Goal: Task Accomplishment & Management: Manage account settings

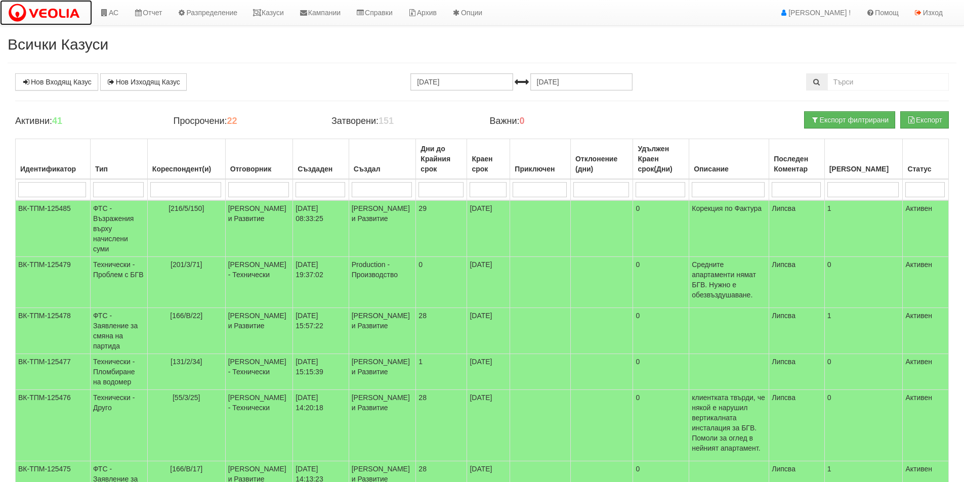
click at [50, 13] on img at bounding box center [46, 13] width 77 height 21
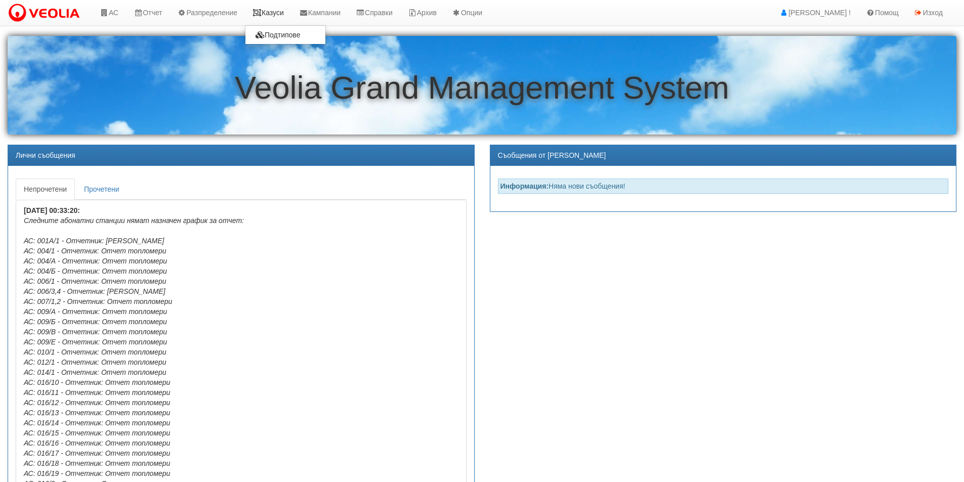
click at [275, 16] on link "Казуси" at bounding box center [268, 12] width 47 height 25
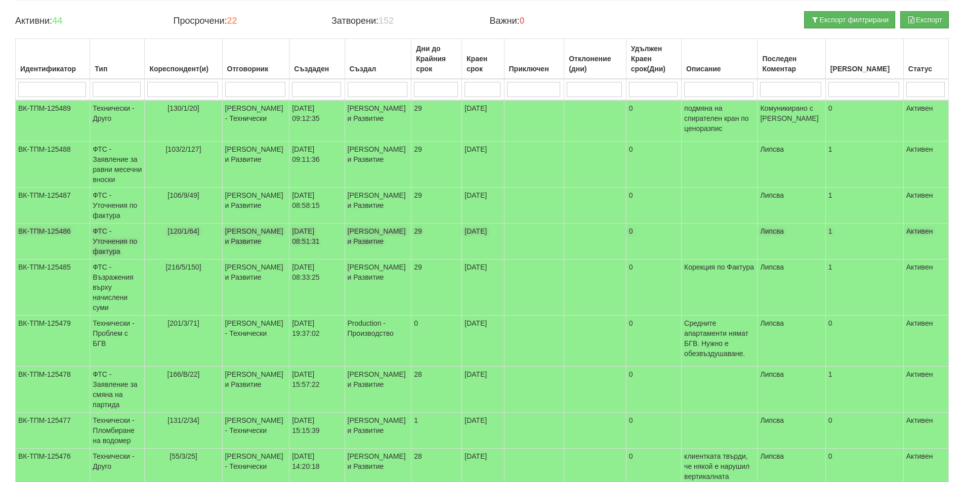
scroll to position [101, 0]
click at [104, 213] on td "ФТС - Уточнения по фактура" at bounding box center [117, 205] width 55 height 36
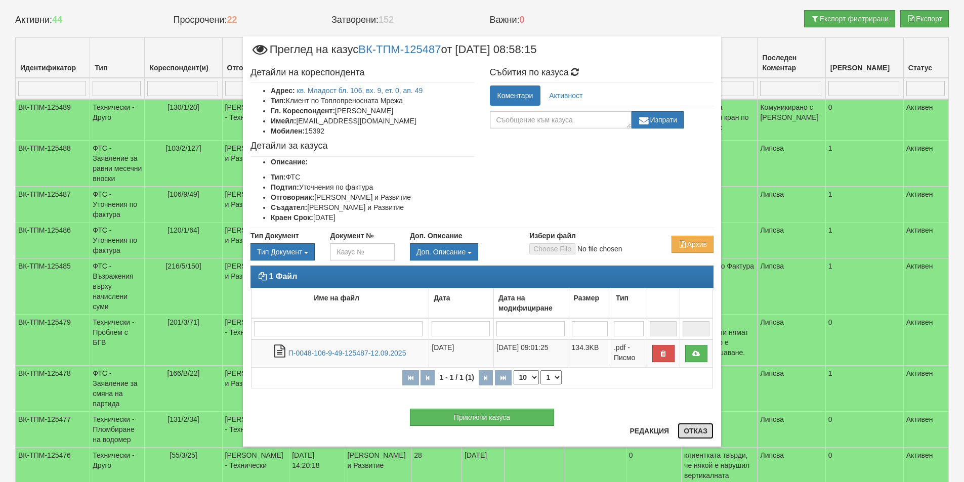
click at [700, 430] on button "Отказ" at bounding box center [696, 431] width 36 height 16
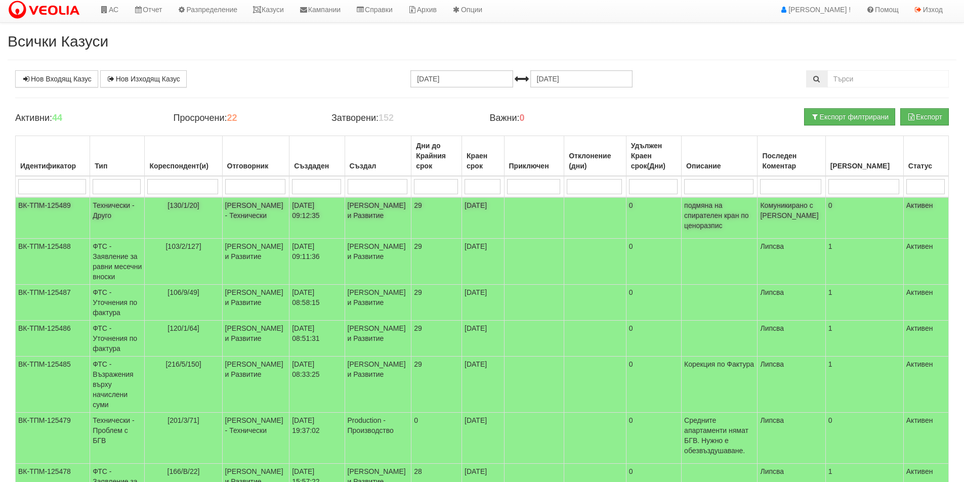
scroll to position [0, 0]
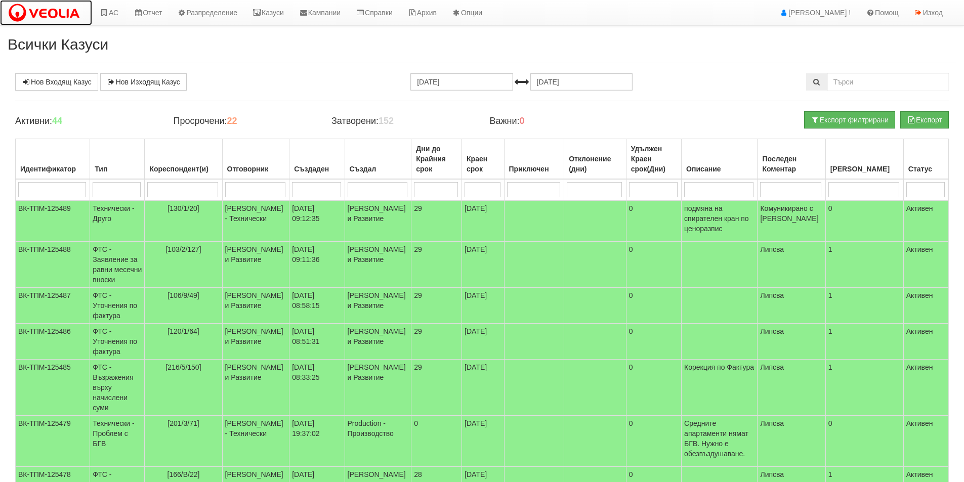
click at [36, 13] on img at bounding box center [46, 13] width 77 height 21
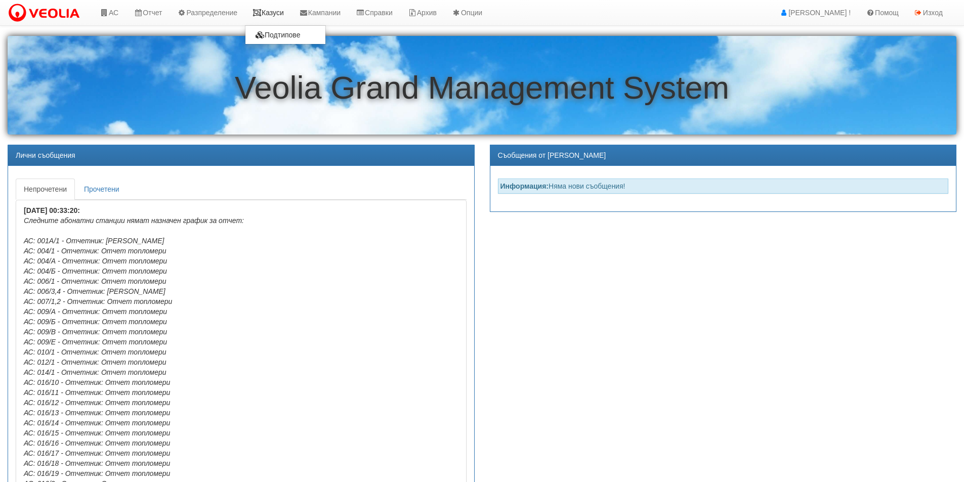
click at [268, 14] on link "Казуси" at bounding box center [268, 12] width 47 height 25
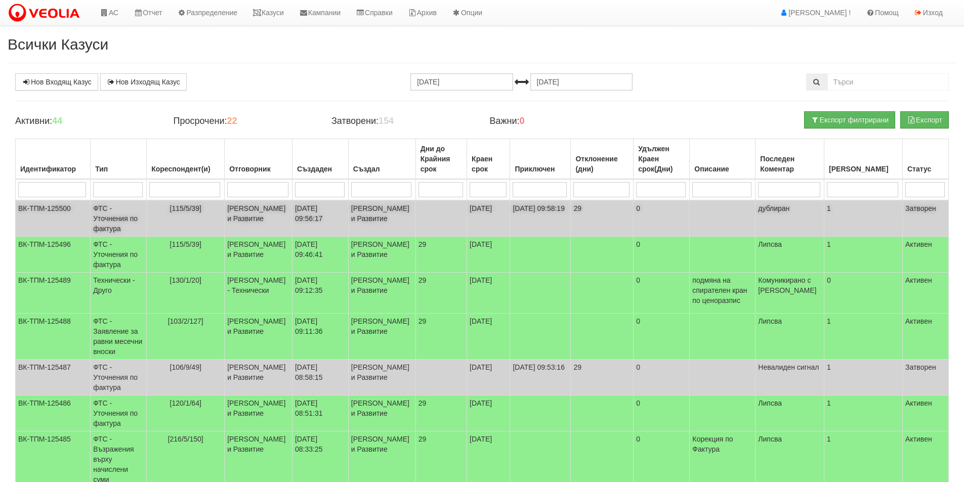
click at [187, 209] on span "[115/5/39]" at bounding box center [185, 208] width 31 height 8
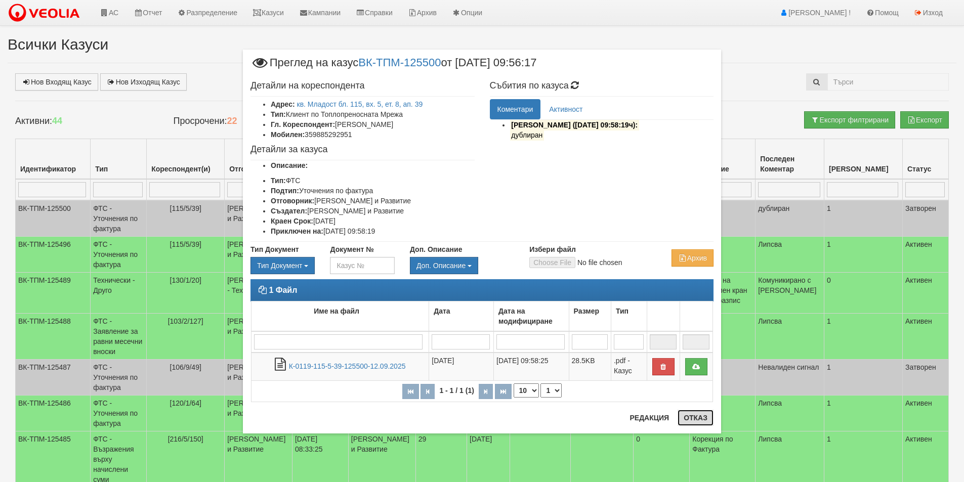
click at [700, 416] on button "Отказ" at bounding box center [696, 418] width 36 height 16
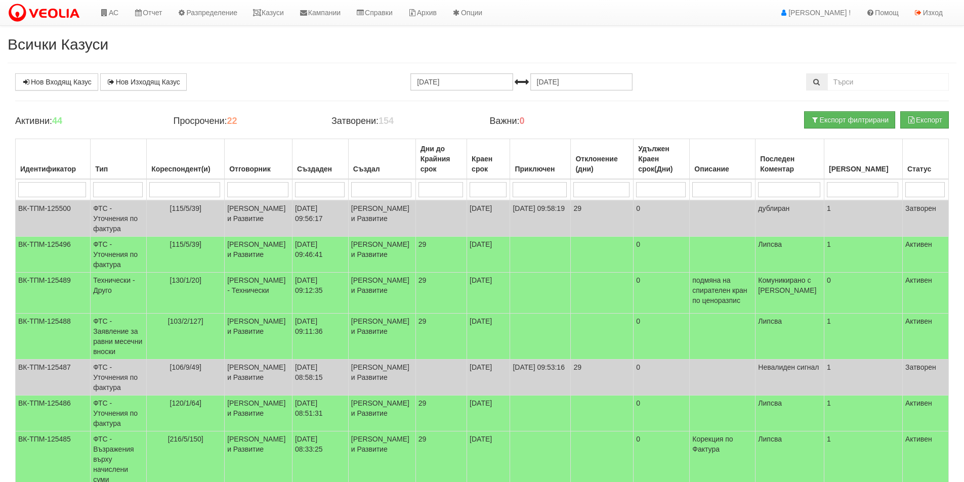
click at [256, 182] on input "search" at bounding box center [257, 189] width 61 height 15
type input "Антоа"
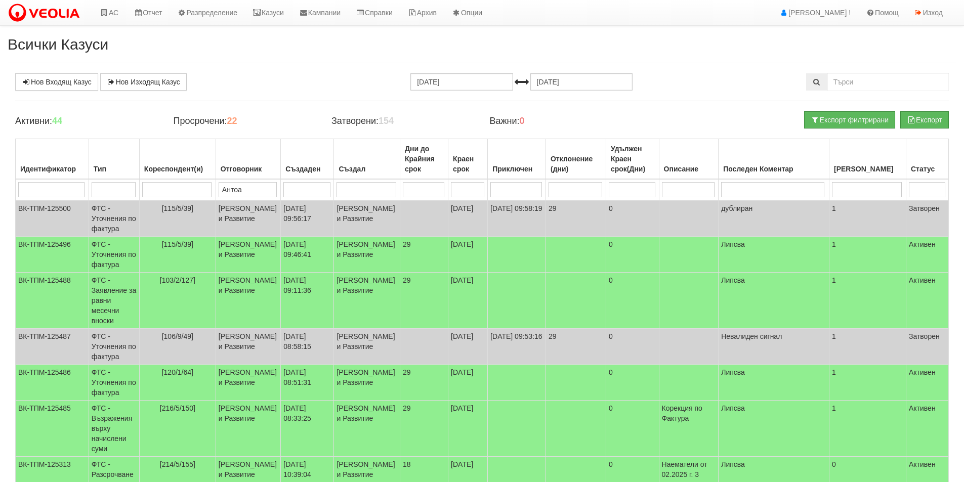
type input "Антоан"
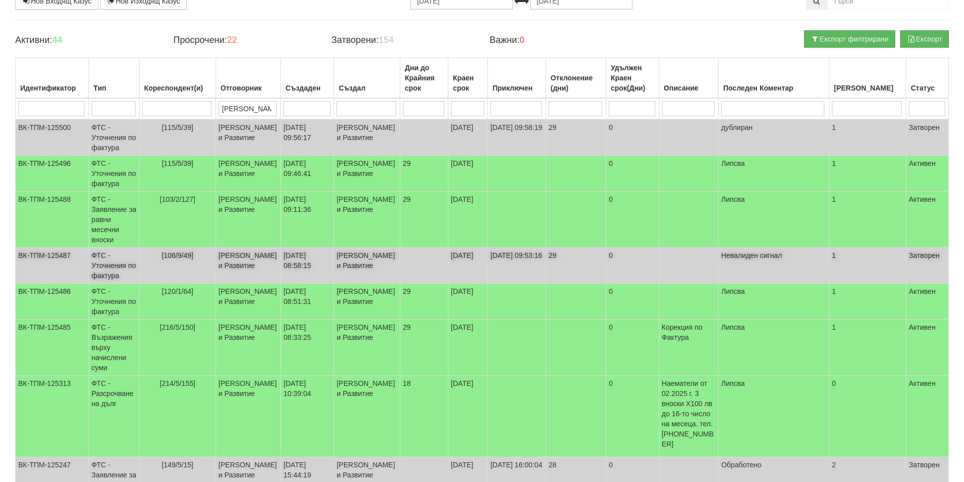
scroll to position [101, 0]
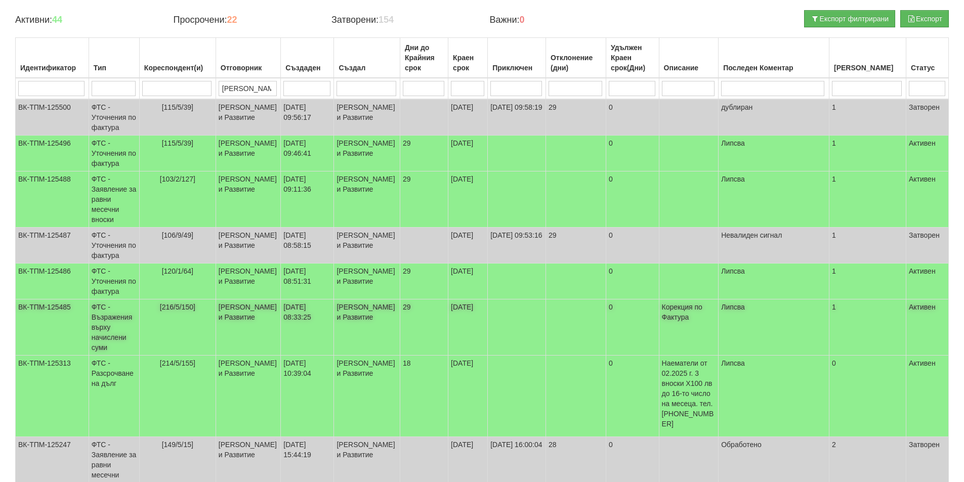
type input "Антоан"
click at [102, 356] on td "ФТС - Възражения върху начислени суми" at bounding box center [114, 328] width 51 height 56
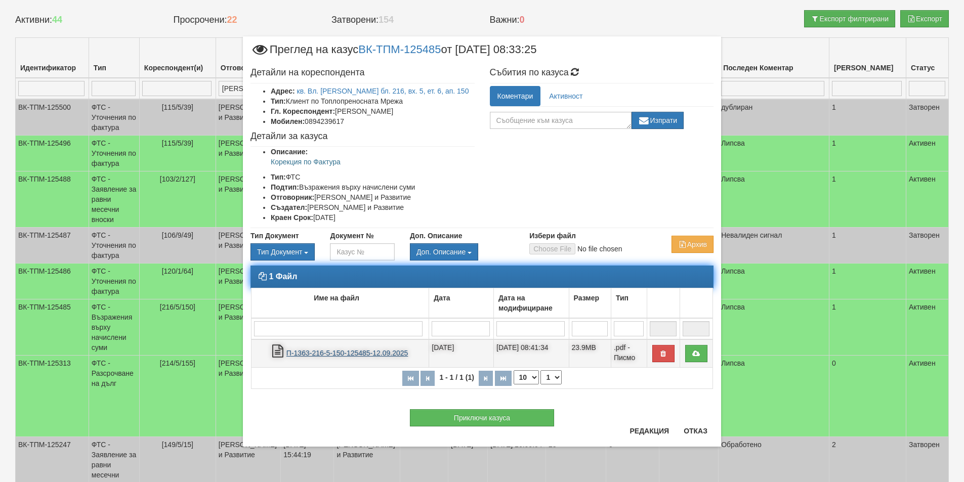
click at [366, 355] on link "П-1363-216-5-150-125485-12.09.2025" at bounding box center [346, 353] width 121 height 8
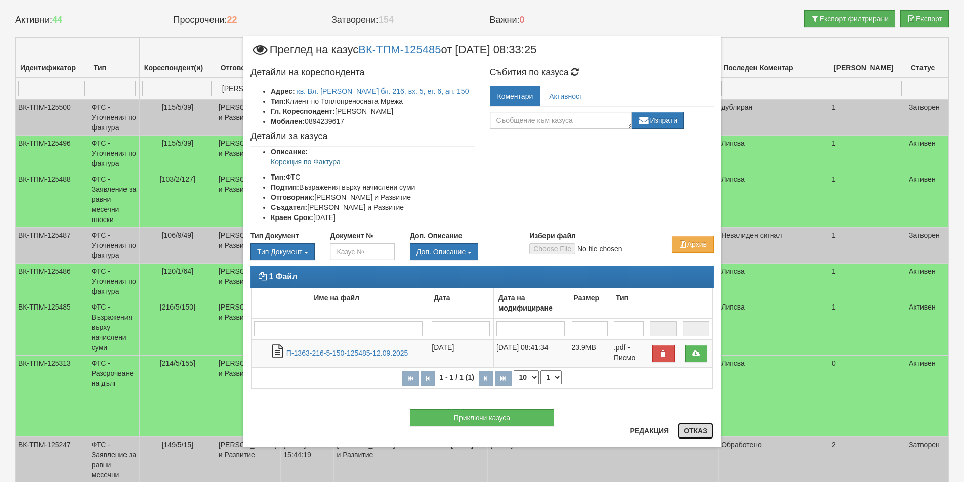
click at [696, 434] on button "Отказ" at bounding box center [696, 431] width 36 height 16
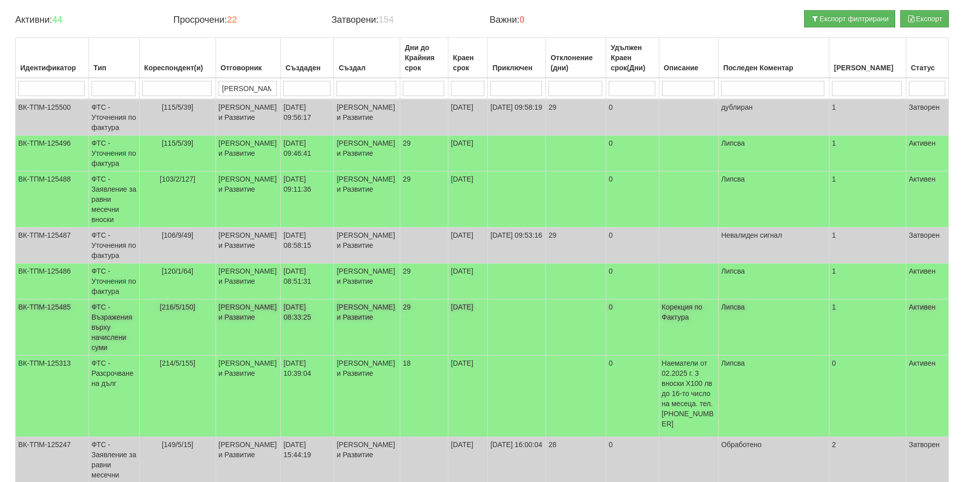
click at [105, 356] on td "ФТС - Възражения върху начислени суми" at bounding box center [114, 328] width 51 height 56
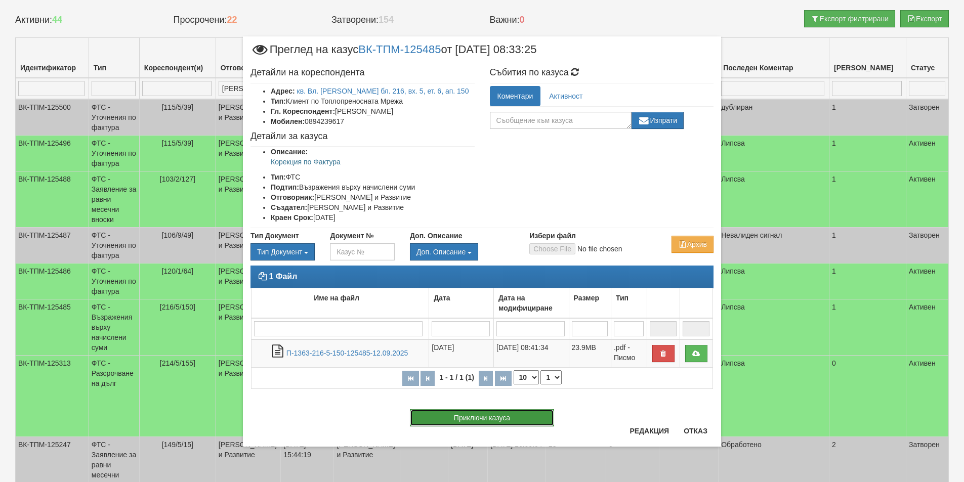
click at [465, 419] on button "Приключи казуса" at bounding box center [482, 417] width 144 height 17
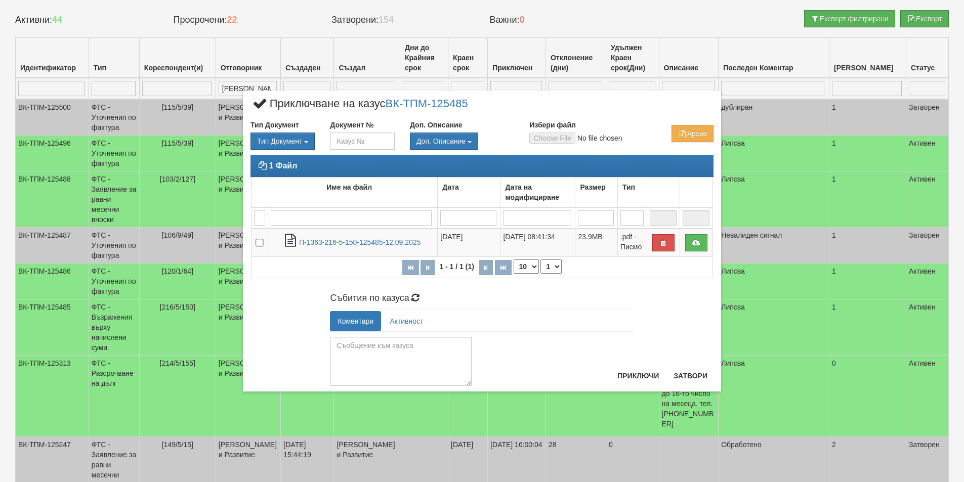
drag, startPoint x: 469, startPoint y: 361, endPoint x: 479, endPoint y: 419, distance: 58.6
click at [479, 419] on div "× Приключване на казус ВК-ТПМ-125485 Тип Документ Тип Документ П М ЗСП ОК СМПТ" at bounding box center [482, 241] width 964 height 482
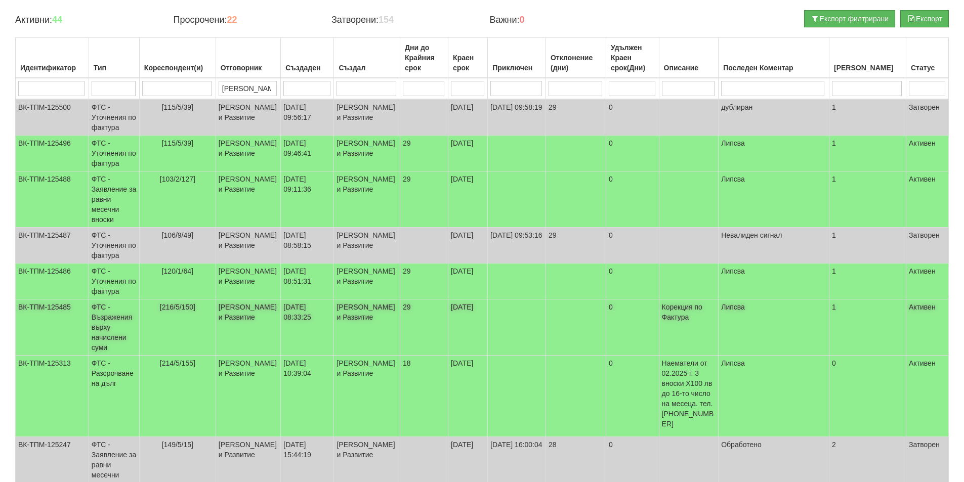
click at [174, 352] on td "[216/5/150]" at bounding box center [177, 328] width 76 height 56
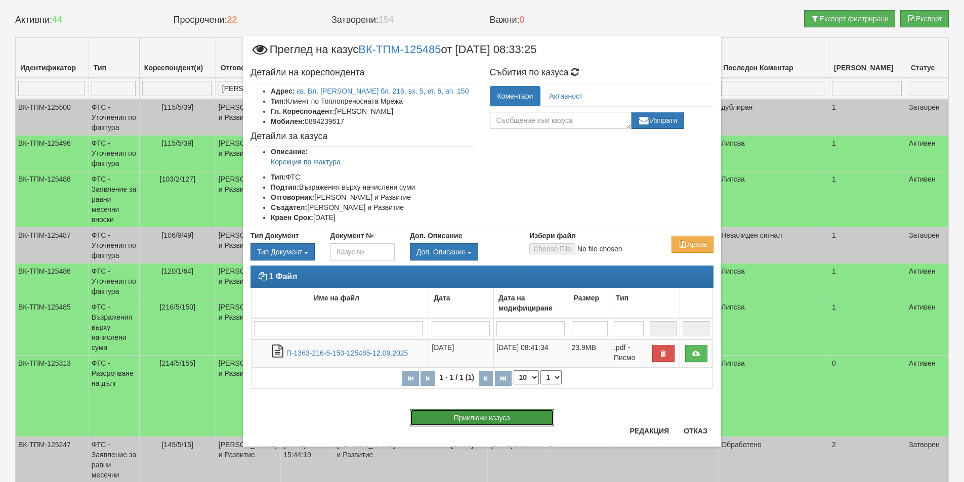
click at [466, 418] on button "Приключи казуса" at bounding box center [482, 417] width 144 height 17
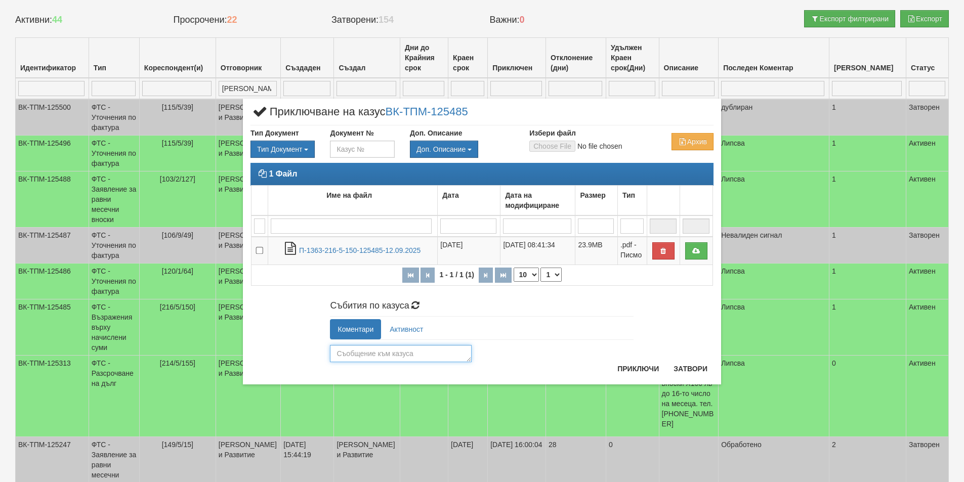
click at [359, 353] on textarea at bounding box center [401, 353] width 142 height 17
type textarea "Обработено"
click at [625, 371] on button "Приключи" at bounding box center [638, 369] width 54 height 16
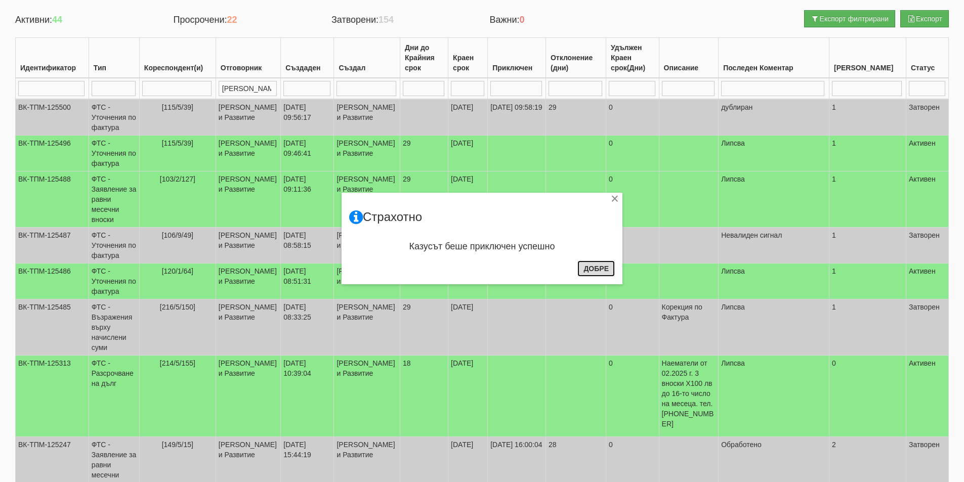
click at [594, 270] on button "Добре" at bounding box center [595, 269] width 37 height 16
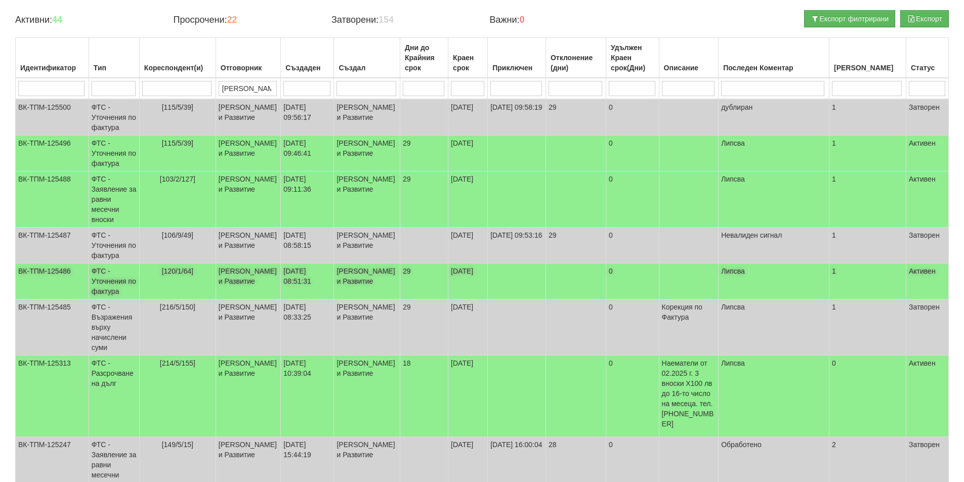
click at [111, 300] on td "ФТС - Уточнения по фактура" at bounding box center [114, 282] width 51 height 36
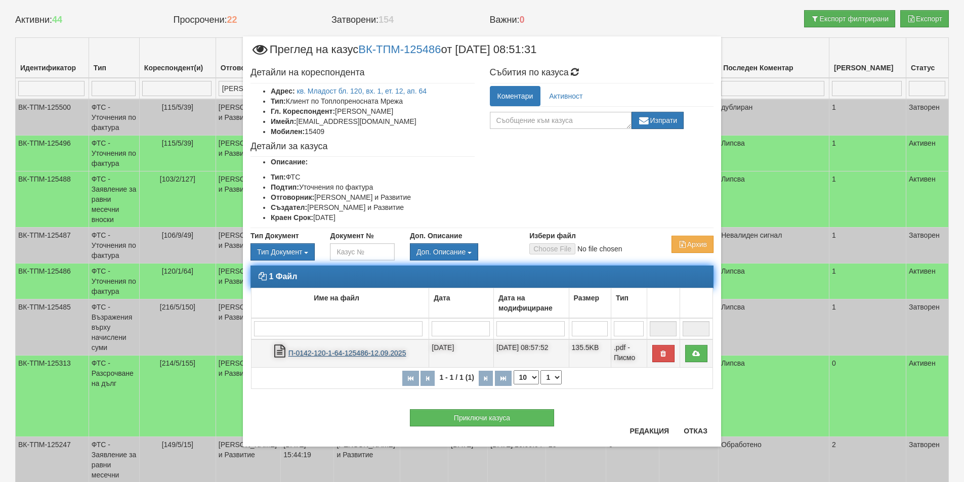
click at [356, 352] on link "П-0142-120-1-64-125486-12.09.2025" at bounding box center [347, 353] width 118 height 8
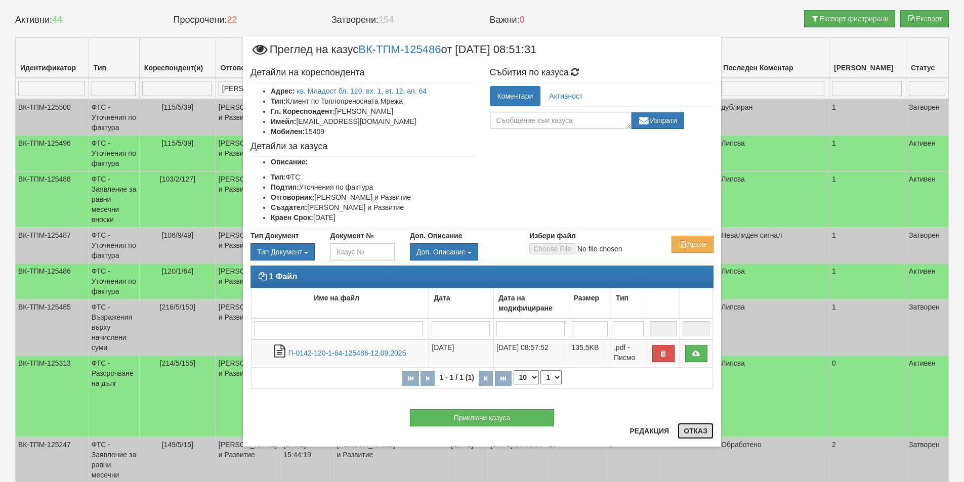
click at [694, 433] on button "Отказ" at bounding box center [696, 431] width 36 height 16
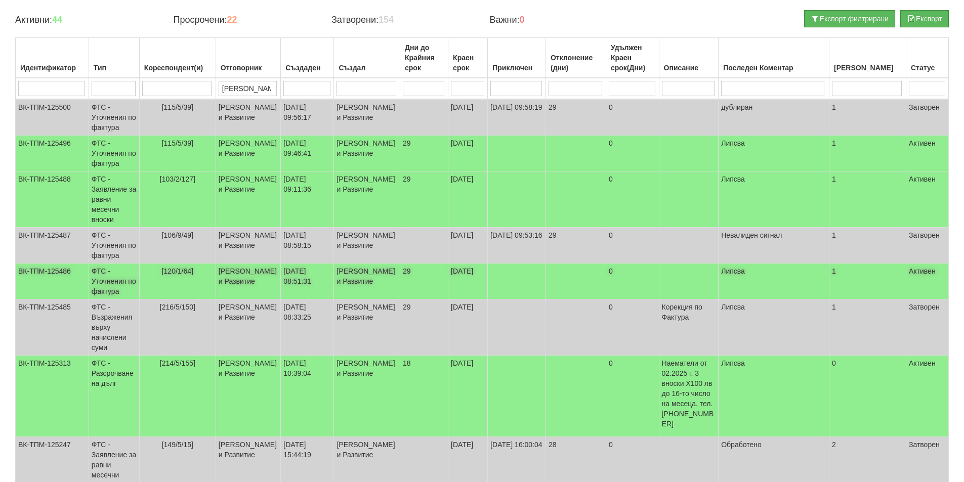
click at [114, 300] on td "ФТС - Уточнения по фактура" at bounding box center [114, 282] width 51 height 36
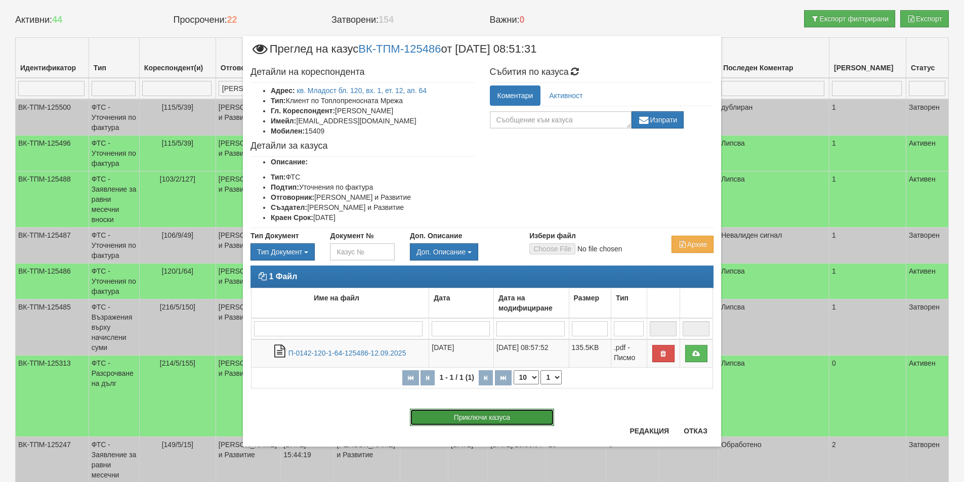
click at [458, 421] on button "Приключи казуса" at bounding box center [482, 417] width 144 height 17
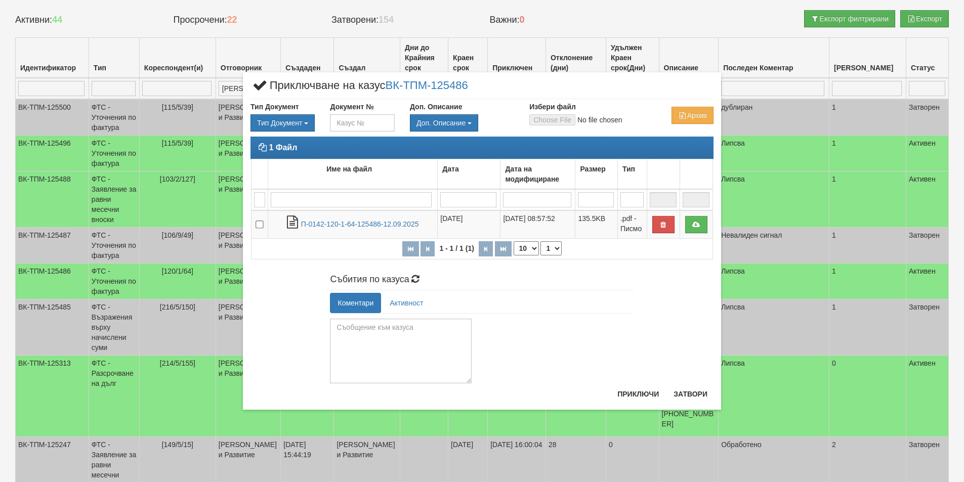
drag, startPoint x: 468, startPoint y: 359, endPoint x: 476, endPoint y: 406, distance: 48.3
click at [476, 406] on div "× Приключване на казус ВК-ТПМ-125486 Тип Документ Тип Документ П М ЗСП ОК СМПТ" at bounding box center [482, 241] width 478 height 338
click at [348, 329] on textarea at bounding box center [401, 351] width 142 height 65
type textarea "Z"
click at [384, 335] on textarea "Здравейте, По фактура" at bounding box center [401, 351] width 142 height 65
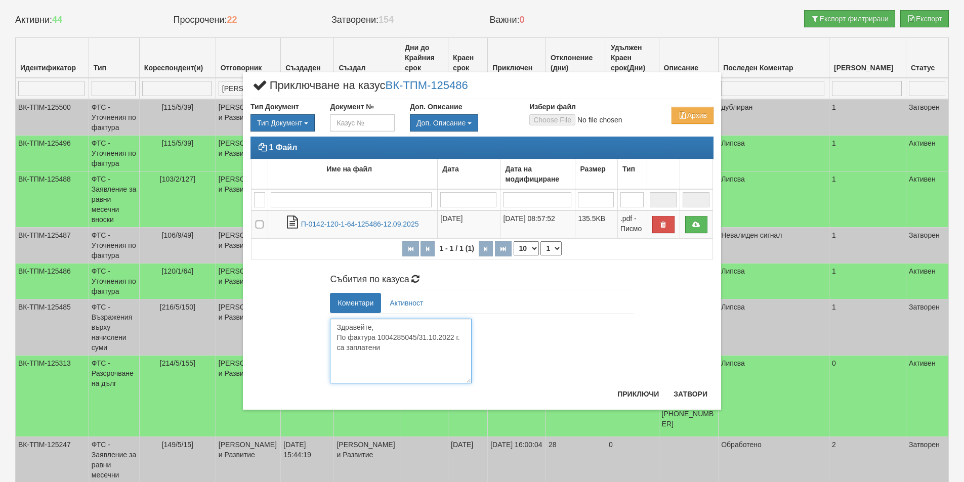
click at [463, 338] on textarea "Здравейте, По фактура 1004285045/31.10.2022 г. са заплатени" at bounding box center [401, 351] width 142 height 65
click at [389, 351] on textarea "Здравейте, По фактура 1004285045/31.10.2022 г. са заплатени" at bounding box center [401, 351] width 142 height 65
click at [463, 339] on textarea "Здравейте, По фактура 1004285045/31.10.2022 г. са заплатени 35 вноски по 29,45 …" at bounding box center [401, 351] width 142 height 65
click at [421, 368] on textarea "Здравейте, По фактура 1004285045/31.10.2022 г. за изграждане на хоризонтална от…" at bounding box center [401, 351] width 142 height 65
click at [421, 366] on textarea "Здравейте, По фактура 1004285045/31.10.2022 г. за изграждане на хоризонтална от…" at bounding box center [401, 351] width 142 height 65
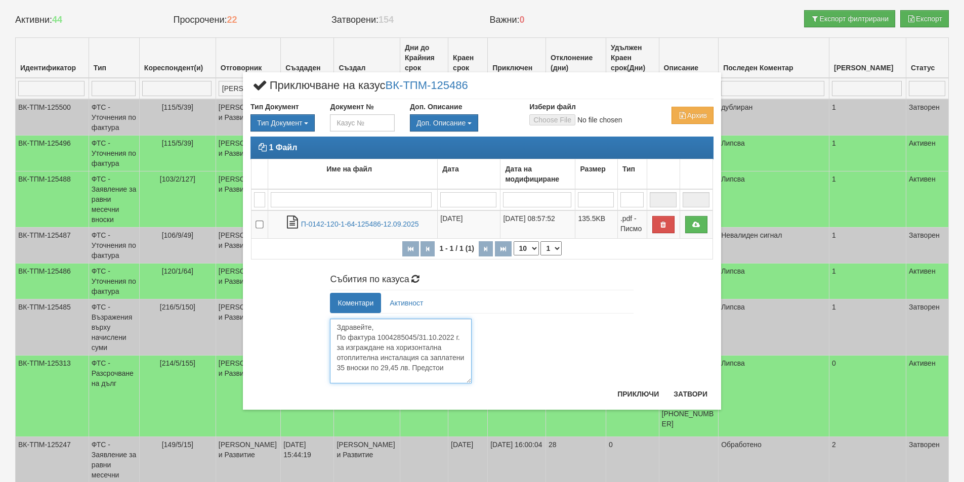
click at [451, 371] on textarea "Здравейте, По фактура 1004285045/31.10.2022 г. за изграждане на хоризонтална от…" at bounding box center [401, 351] width 142 height 65
click at [349, 377] on textarea "Здравейте, По фактура 1004285045/31.10.2022 г. за изграждане на хоризонтална от…" at bounding box center [401, 351] width 142 height 65
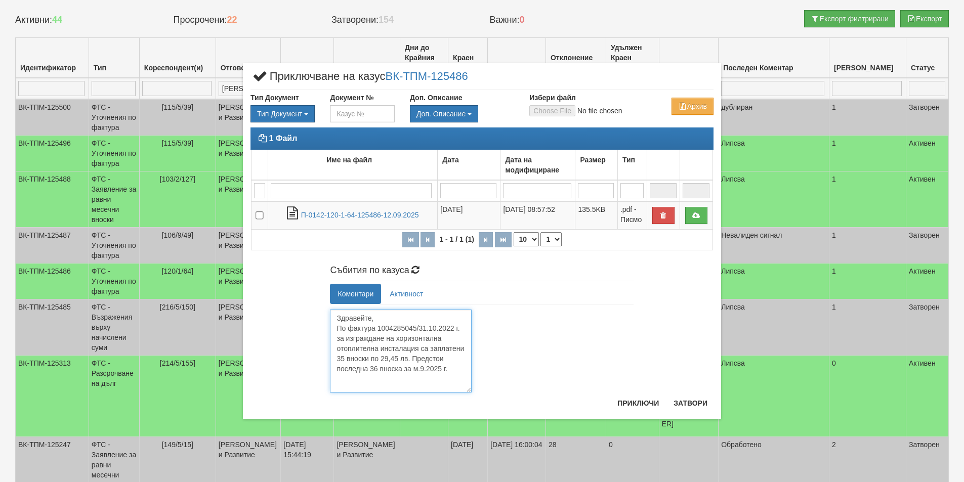
drag, startPoint x: 469, startPoint y: 382, endPoint x: 470, endPoint y: 400, distance: 18.2
click at [470, 400] on div "× Приключване на казус ВК-ТПМ-125486 Тип Документ Тип Документ П М ЗСП ОК СМПТ" at bounding box center [482, 241] width 478 height 356
click at [370, 359] on textarea "Здравейте, По фактура 1004285045/31.10.2022 г. за изграждане на хоризонтална от…" at bounding box center [401, 351] width 142 height 83
drag, startPoint x: 347, startPoint y: 359, endPoint x: 371, endPoint y: 356, distance: 24.4
click at [371, 356] on textarea "Здравейте, По фактура 1004285045/31.10.2022 г. за изграждане на хоризонтална от…" at bounding box center [401, 351] width 142 height 83
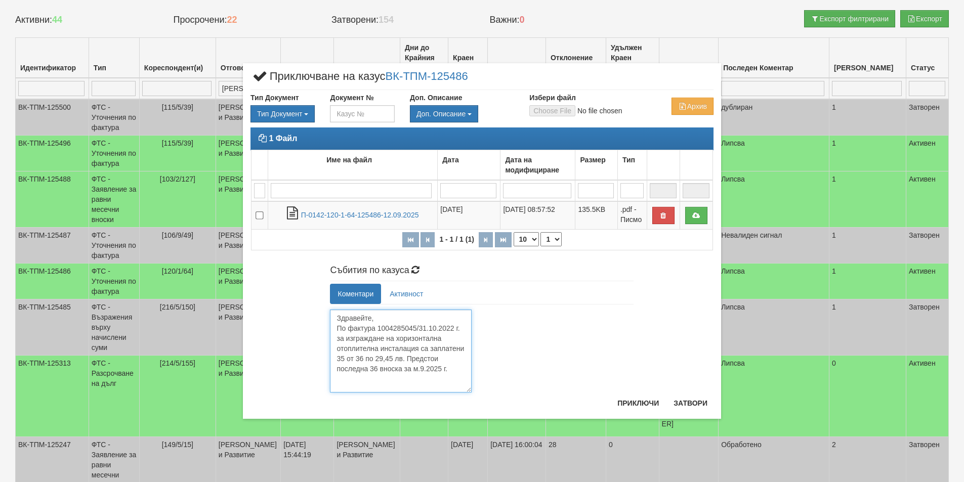
click at [365, 357] on textarea "Здравейте, По фактура 1004285045/31.10.2022 г. за изграждане на хоризонтална от…" at bounding box center [401, 351] width 142 height 83
paste textarea "носки"
drag, startPoint x: 370, startPoint y: 370, endPoint x: 377, endPoint y: 369, distance: 7.1
click at [377, 369] on textarea "Здравейте, По фактура 1004285045/31.10.2022 г. за изграждане на хоризонтална от…" at bounding box center [401, 351] width 142 height 83
click at [444, 369] on textarea "Здравейте, По фактура 1004285045/31.10.2022 г. за изграждане на хоризонтална от…" at bounding box center [401, 351] width 142 height 83
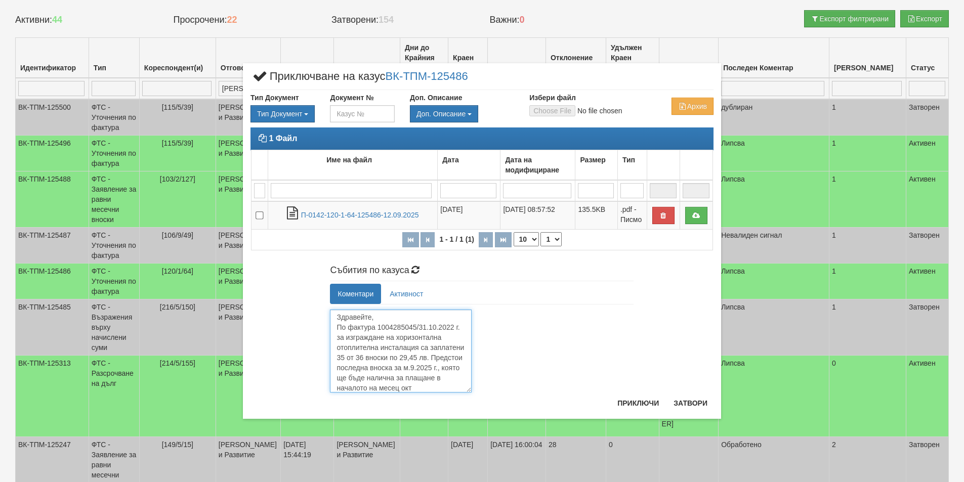
scroll to position [11, 0]
drag, startPoint x: 395, startPoint y: 364, endPoint x: 452, endPoint y: 364, distance: 57.7
click at [452, 364] on textarea "Здравейте, По фактура 1004285045/31.10.2022 г. за изграждане на хоризонтална от…" at bounding box center [401, 351] width 142 height 83
drag, startPoint x: 378, startPoint y: 378, endPoint x: 422, endPoint y: 375, distance: 44.1
click at [422, 375] on textarea "Здравейте, По фактура 1004285045/31.10.2022 г. за изграждане на хоризонтална от…" at bounding box center [401, 351] width 142 height 83
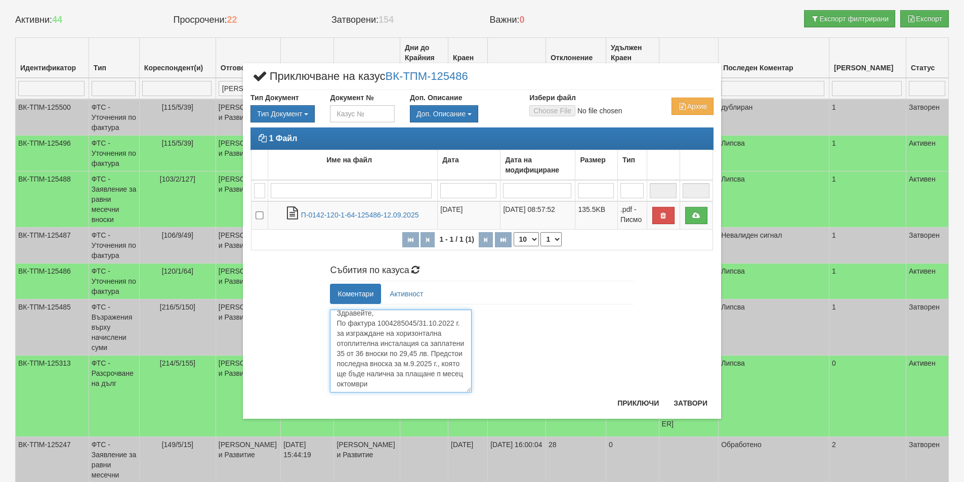
scroll to position [5, 0]
click at [446, 386] on textarea "Здравейте, По фактура 1004285045/31.10.2022 г. за изграждане на хоризонтална от…" at bounding box center [401, 351] width 142 height 83
drag, startPoint x: 365, startPoint y: 388, endPoint x: 315, endPoint y: 388, distance: 50.1
click at [315, 388] on div "Събития по казуса Коментари Активност Здравейте, По фактура 1004285045/31.10.20…" at bounding box center [482, 327] width 478 height 132
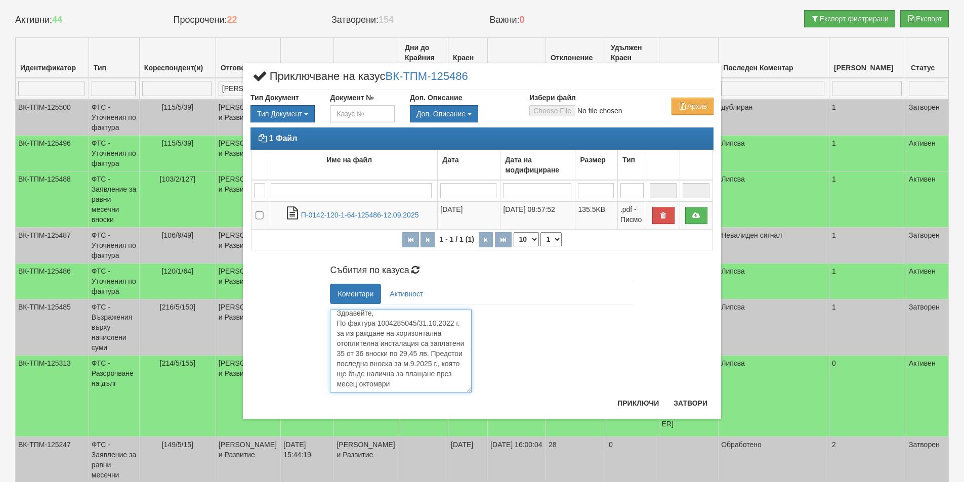
scroll to position [5, 0]
type textarea "Здравейте, По фактура 1004285045/31.10.2022 г. за изграждане на хоризонтална от…"
click at [635, 406] on button "Приключи" at bounding box center [638, 403] width 54 height 16
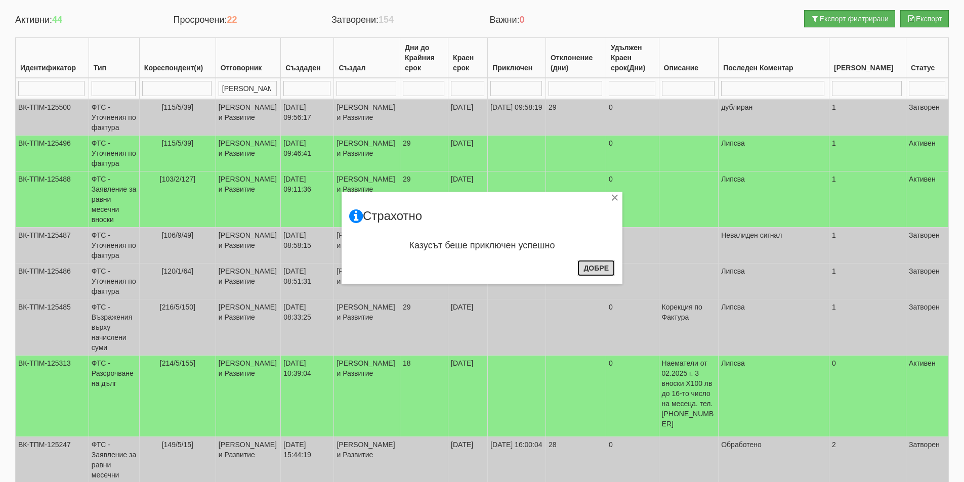
click at [590, 268] on button "Добре" at bounding box center [595, 268] width 37 height 16
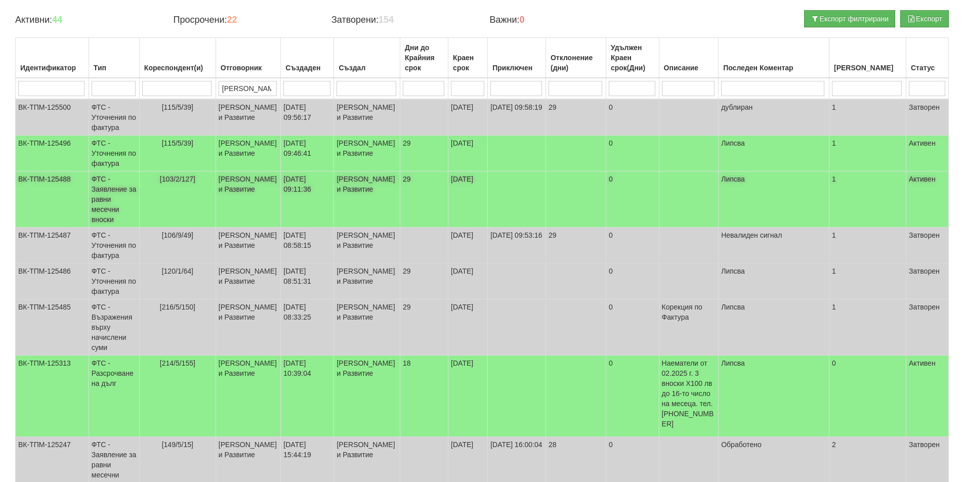
click at [104, 224] on td "ФТС - Заявление за равни месечни вноски" at bounding box center [114, 200] width 51 height 56
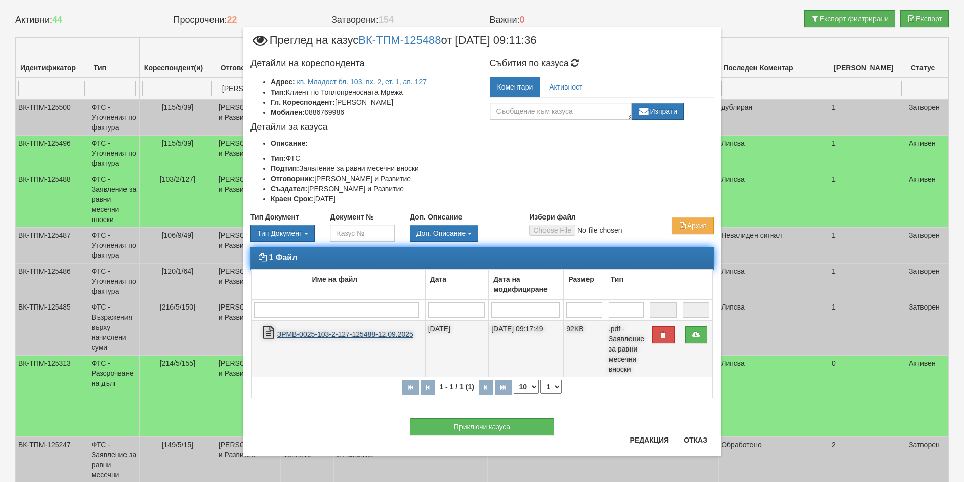
click at [331, 333] on link "ЗРМВ-0025-103-2-127-125488-12.09.2025" at bounding box center [345, 334] width 136 height 8
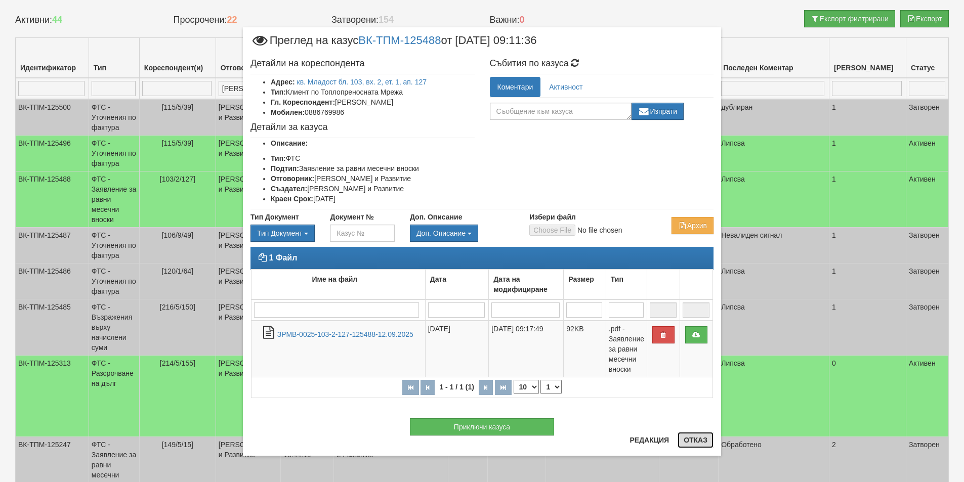
click at [691, 440] on button "Отказ" at bounding box center [696, 440] width 36 height 16
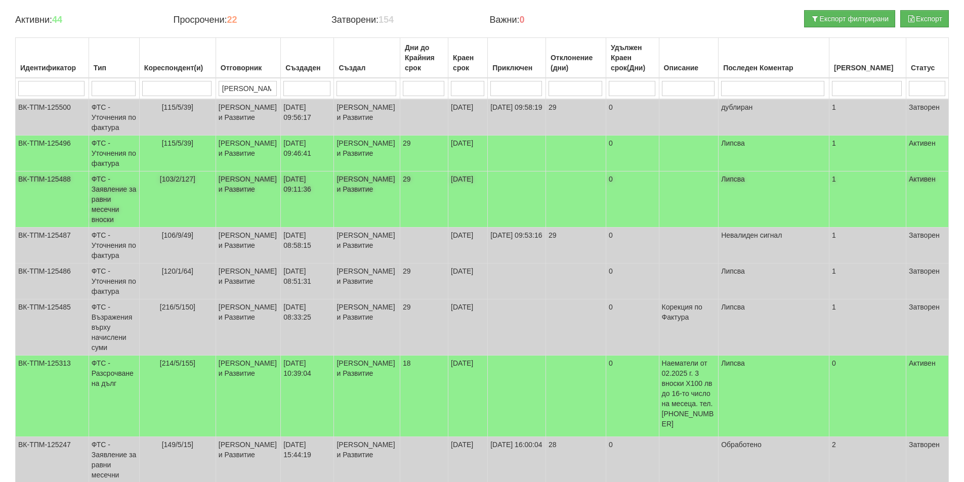
click at [104, 215] on td "ФТС - Заявление за равни месечни вноски" at bounding box center [114, 200] width 51 height 56
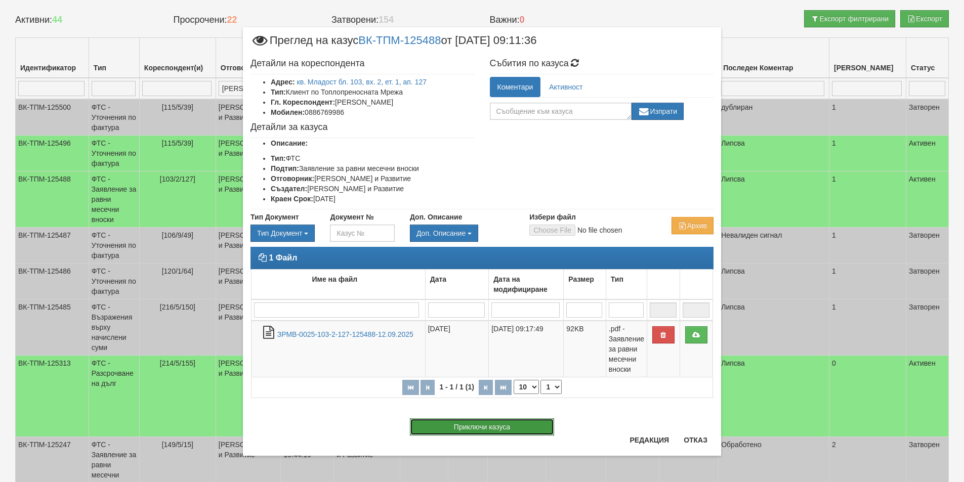
click at [481, 425] on button "Приключи казуса" at bounding box center [482, 427] width 144 height 17
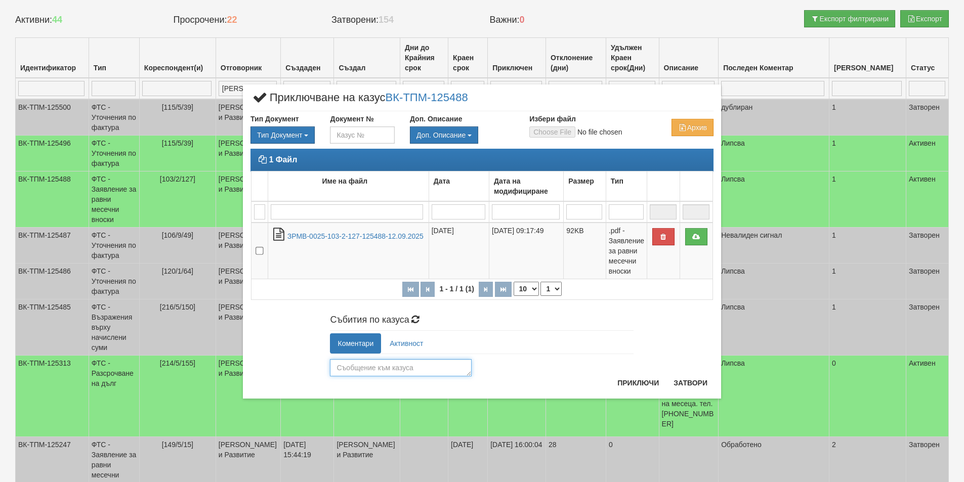
click at [358, 363] on textarea at bounding box center [401, 367] width 142 height 17
type textarea "Обработено"
click at [629, 384] on button "Приключи" at bounding box center [638, 383] width 54 height 16
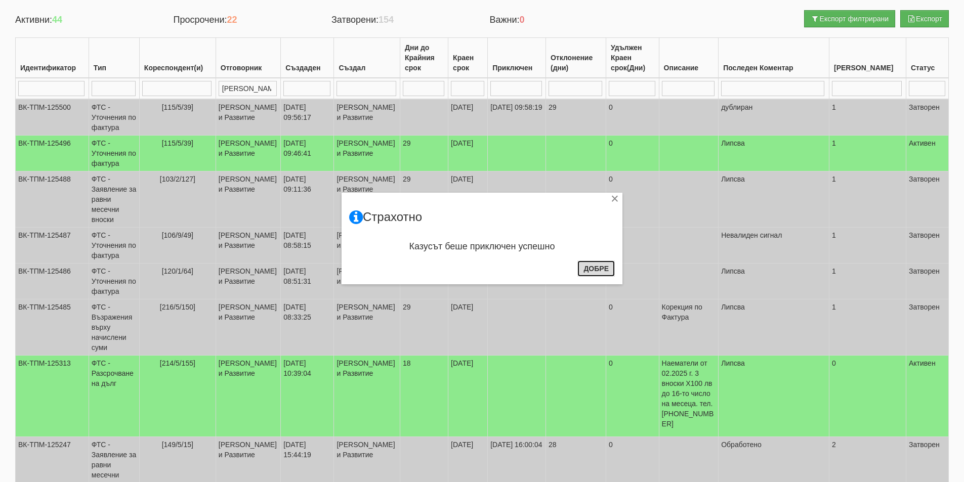
click at [596, 270] on button "Добре" at bounding box center [595, 269] width 37 height 16
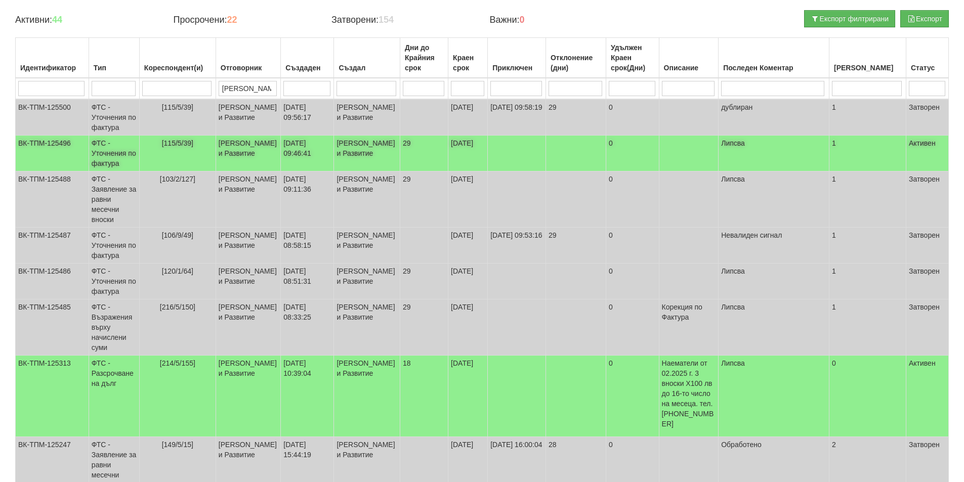
click at [174, 147] on span "[115/5/39]" at bounding box center [177, 143] width 31 height 8
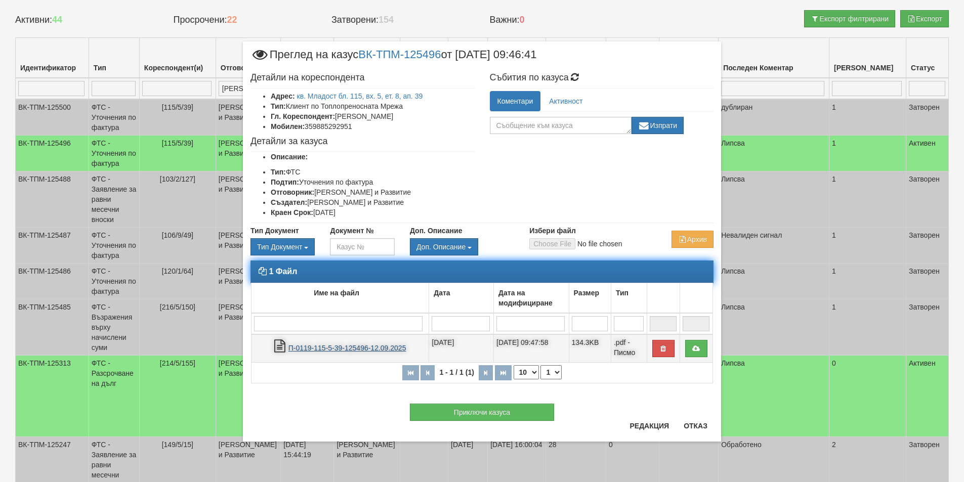
click at [343, 350] on link "П-0119-115-5-39-125496-12.09.2025" at bounding box center [347, 348] width 118 height 8
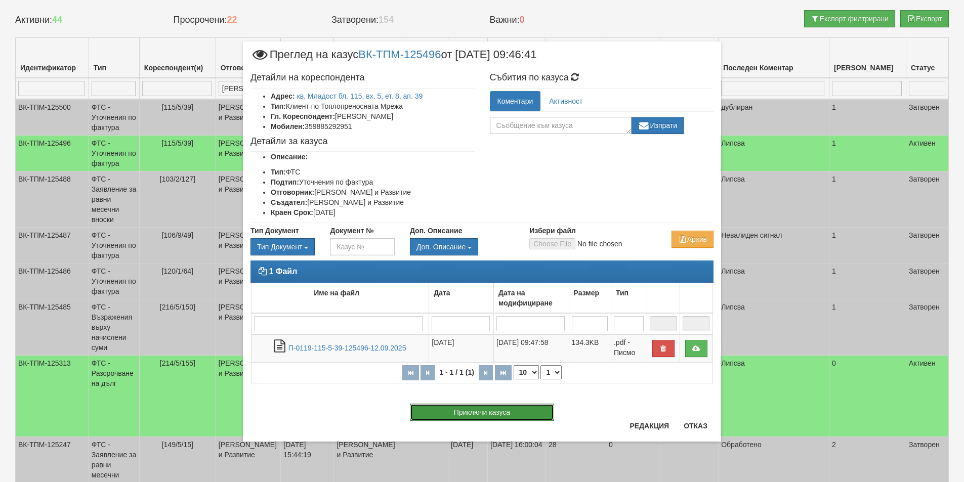
click at [468, 411] on button "Приключи казуса" at bounding box center [482, 412] width 144 height 17
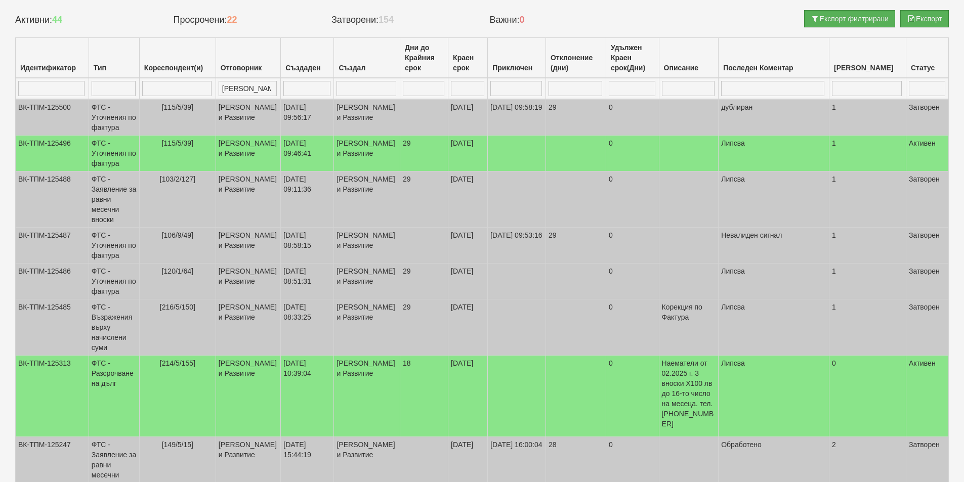
select select "1"
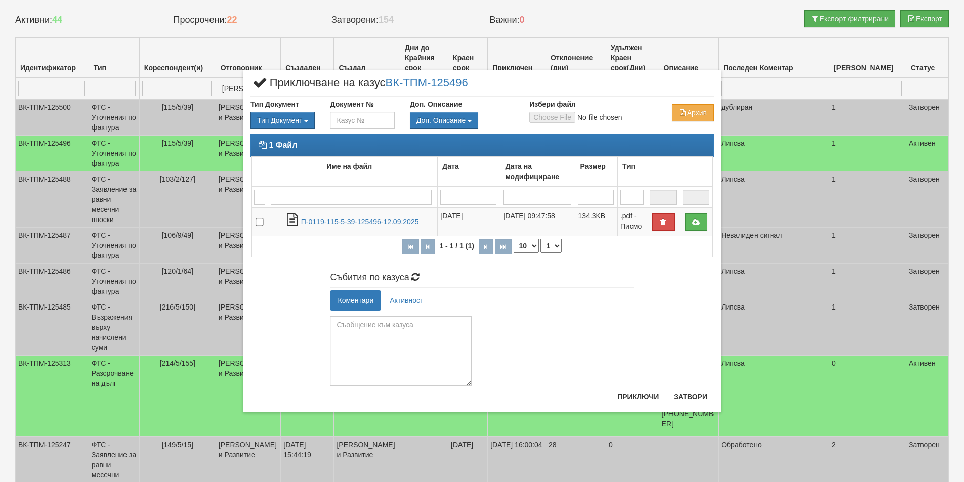
drag, startPoint x: 470, startPoint y: 360, endPoint x: 473, endPoint y: 412, distance: 52.7
click at [473, 412] on div "× Приключване на казус ВК-ТПМ-125496 Тип Документ Тип Документ П М ЗСП ОК СМПТ" at bounding box center [482, 241] width 964 height 482
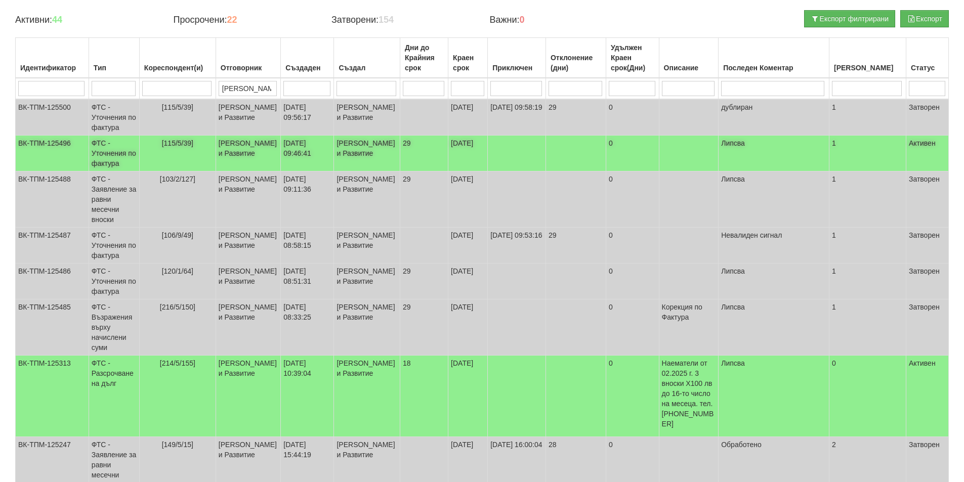
click at [188, 147] on span "[115/5/39]" at bounding box center [177, 143] width 31 height 8
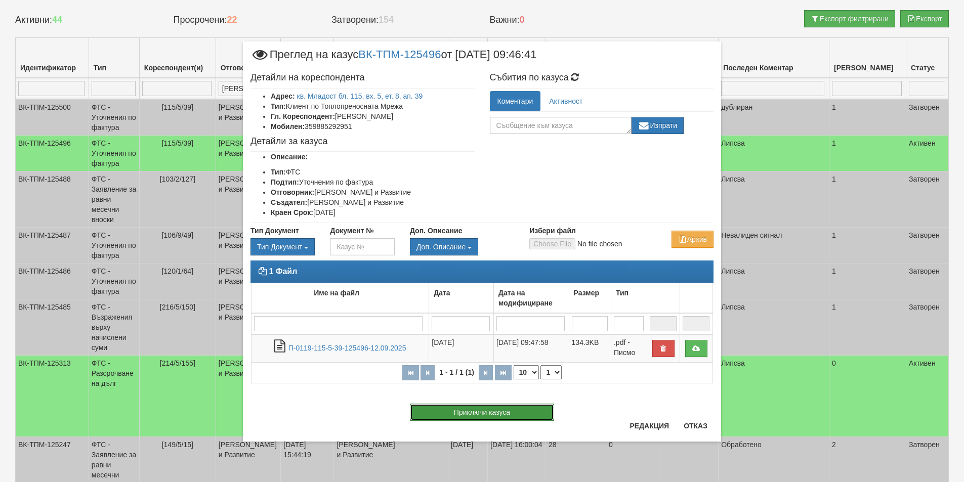
click at [514, 414] on button "Приключи казуса" at bounding box center [482, 412] width 144 height 17
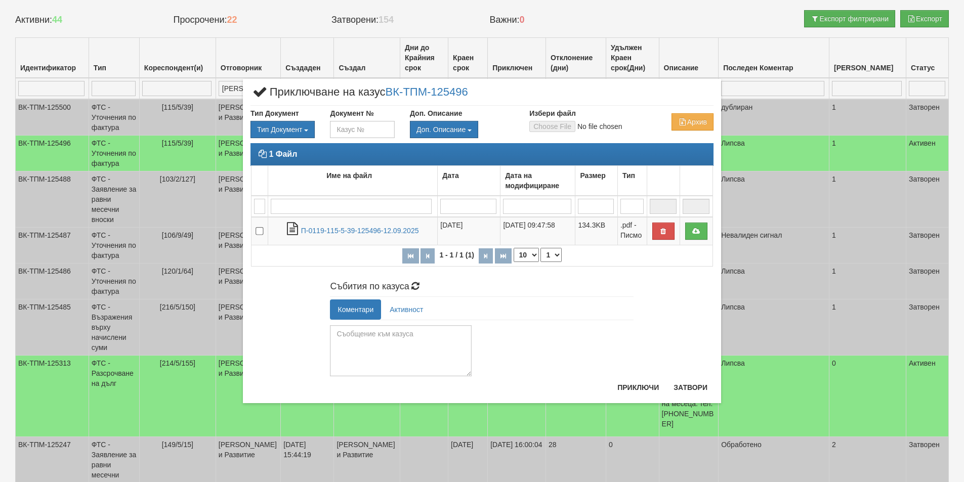
drag, startPoint x: 469, startPoint y: 359, endPoint x: 478, endPoint y: 393, distance: 35.0
click at [478, 393] on div "× Приключване на казус ВК-ТПМ-125496 Тип Документ Тип Документ П М ЗСП ОК СМПТ" at bounding box center [482, 241] width 478 height 324
click at [346, 339] on textarea at bounding box center [401, 350] width 142 height 51
type textarea "Z"
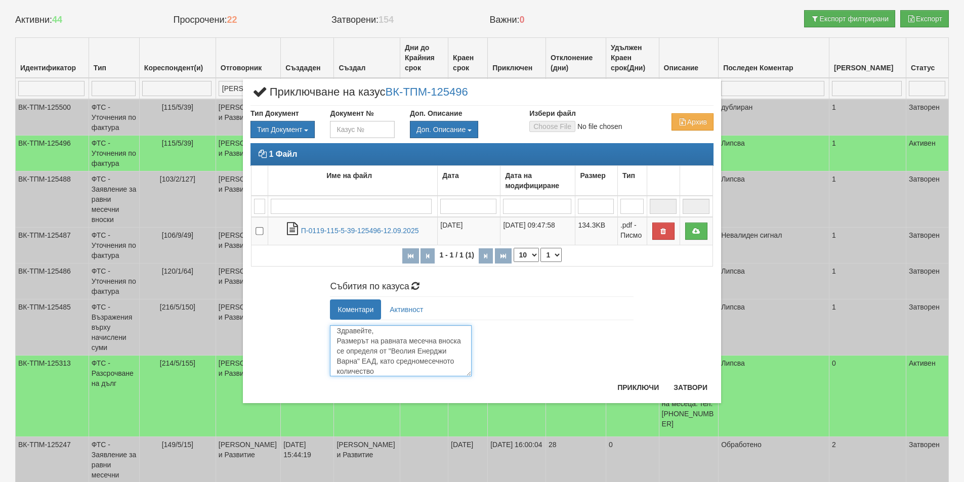
scroll to position [7, 0]
drag, startPoint x: 388, startPoint y: 371, endPoint x: 393, endPoint y: 370, distance: 5.7
click at [393, 370] on textarea "Здравейте, Размерът на равната месечна вноска се определя от "Веолия Енерджи Ва…" at bounding box center [401, 350] width 142 height 51
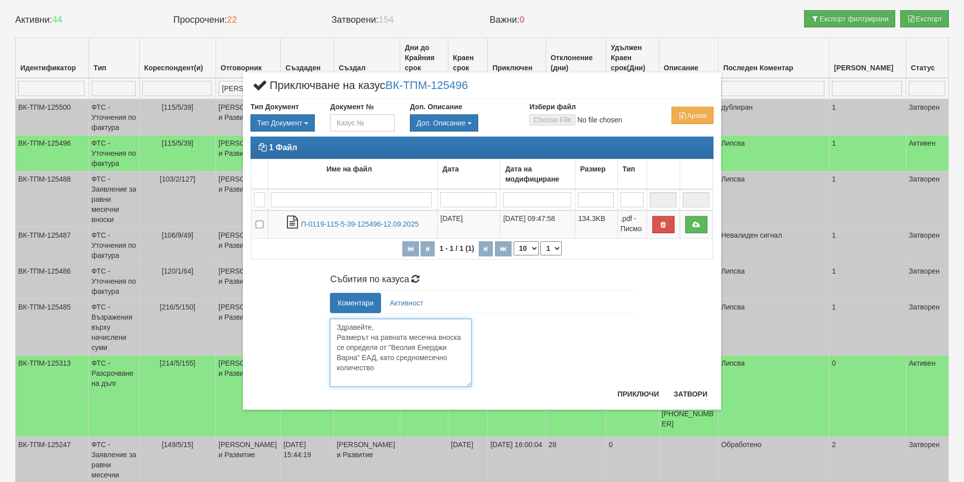
scroll to position [0, 0]
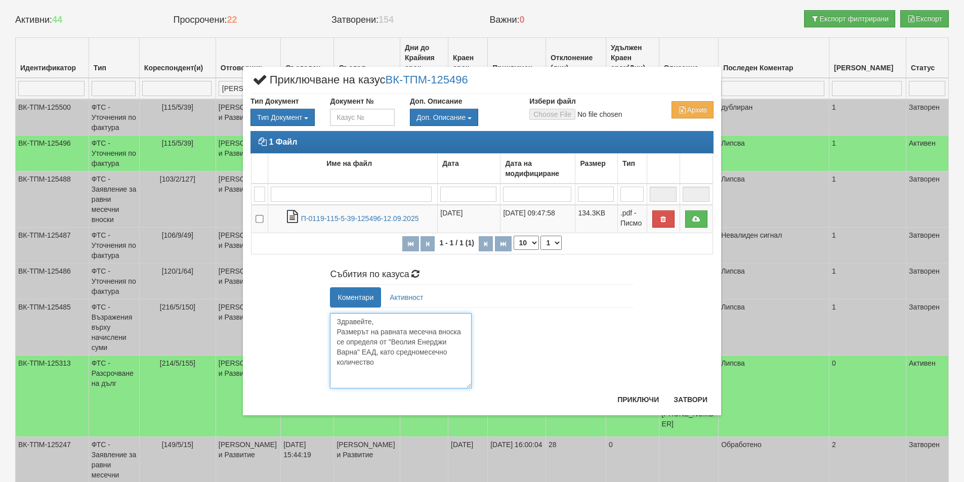
drag, startPoint x: 467, startPoint y: 375, endPoint x: 471, endPoint y: 399, distance: 24.6
click at [471, 399] on div "× Приключване на казус ВК-ТПМ-125496 Тип Документ Тип Документ П М ЗСП ОК СМПТ" at bounding box center [482, 241] width 478 height 348
click at [379, 366] on textarea "Здравейте, Размерът на равната месечна вноска се определя от "Веолия Енерджи Ва…" at bounding box center [401, 350] width 142 height 75
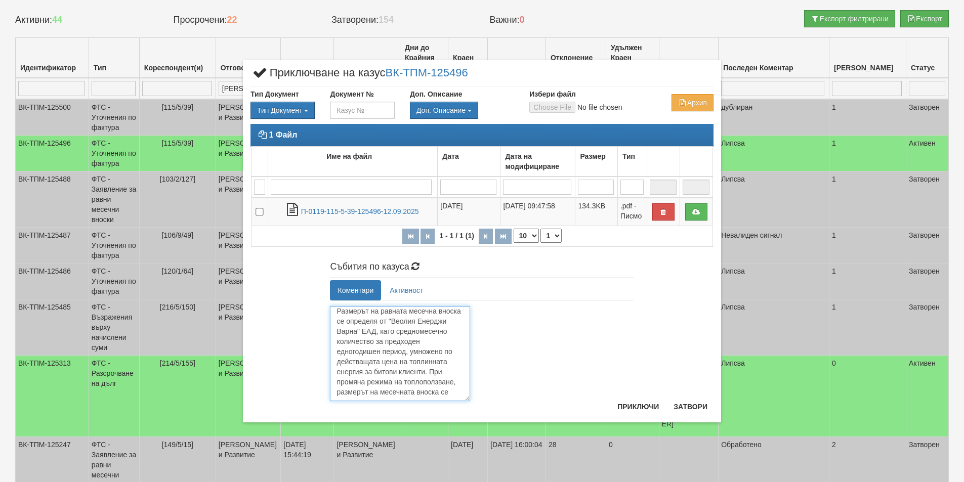
scroll to position [12, 0]
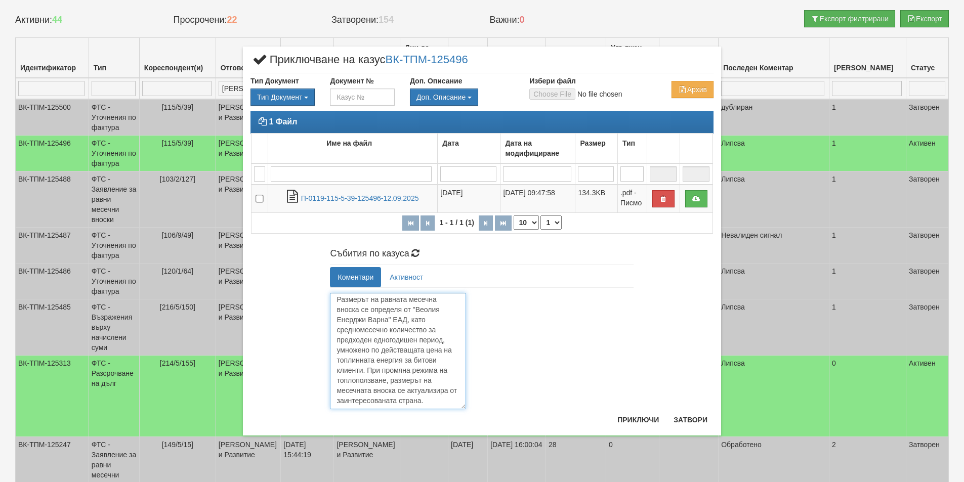
drag, startPoint x: 471, startPoint y: 386, endPoint x: 465, endPoint y: 427, distance: 41.4
click at [465, 427] on div "× Приключване на казус ВК-ТПМ-125496 Тип Документ Тип Документ П М ЗСП ОК СМПТ" at bounding box center [482, 241] width 478 height 389
click at [442, 341] on textarea "Здравейте, Размерът на равната месечна вноска се определя от "Веолия Енерджи Ва…" at bounding box center [398, 351] width 136 height 116
click at [428, 330] on textarea "Здравейте, Размерът на равната месечна вноска се определя от "Веолия Енерджи Ва…" at bounding box center [398, 351] width 136 height 116
drag, startPoint x: 411, startPoint y: 319, endPoint x: 399, endPoint y: 337, distance: 21.9
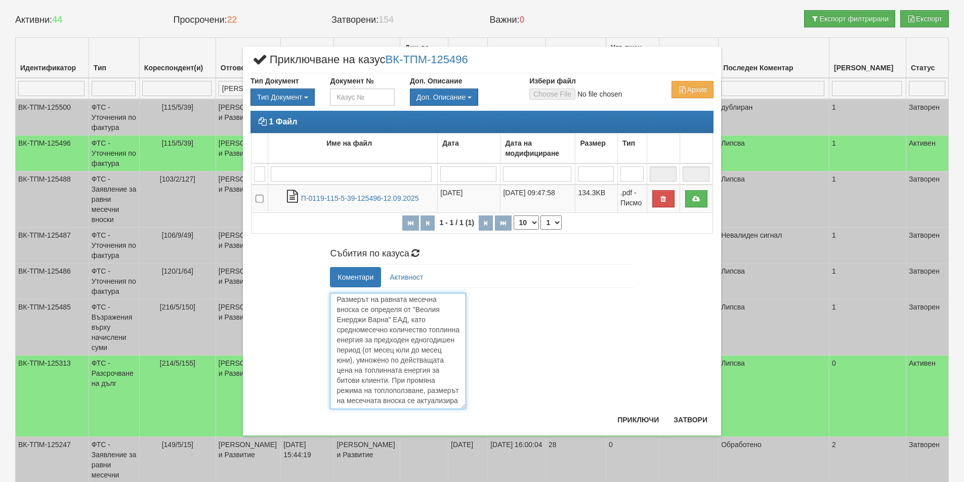
click at [399, 337] on textarea "Здравейте, Размерът на равната месечна вноска се определя от "Веолия Енерджи Ва…" at bounding box center [398, 351] width 136 height 116
click at [344, 327] on textarea "Здравейте, Размерът на равната месечна вноска се определя от "Веолия Енерджи Ва…" at bounding box center [398, 351] width 136 height 116
drag, startPoint x: 336, startPoint y: 331, endPoint x: 395, endPoint y: 336, distance: 58.9
click at [395, 336] on textarea "Здравейте, Размерът на равната месечна вноска се определя от "Веолия Енерджи Ва…" at bounding box center [398, 351] width 136 height 116
click at [399, 349] on textarea "Здравейте, Размерът на равната месечна вноска се определя от "Веолия Енерджи Ва…" at bounding box center [398, 351] width 136 height 116
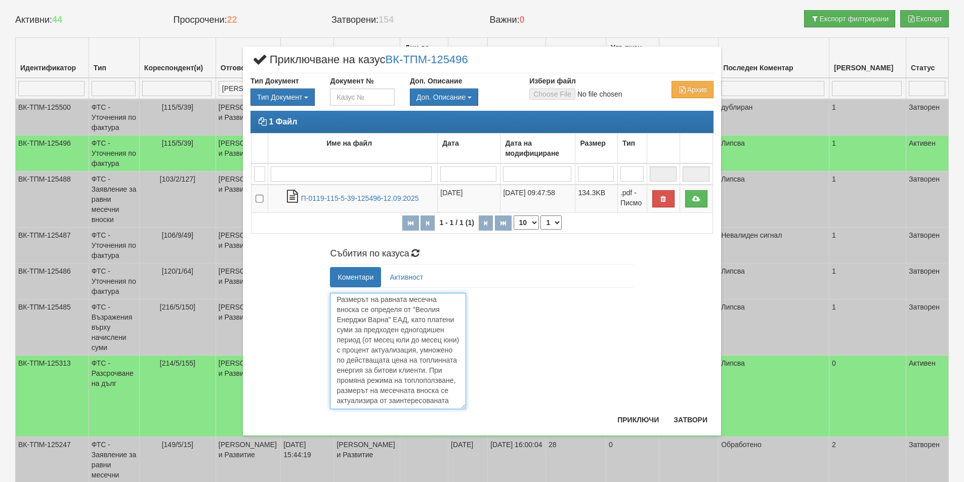
drag, startPoint x: 382, startPoint y: 358, endPoint x: 419, endPoint y: 359, distance: 36.4
click at [419, 359] on textarea "Здравейте, Размерът на равната месечна вноска се определя от "Веолия Енерджи Ва…" at bounding box center [398, 351] width 136 height 116
click at [388, 382] on textarea "Здравейте, Размерът на равната месечна вноска се определя от "Веолия Енерджи Ва…" at bounding box center [398, 351] width 136 height 116
click at [362, 326] on textarea "Здравейте, Размерът на равната месечна вноска се определя от "Веолия Енерджи Ва…" at bounding box center [398, 351] width 136 height 116
click at [381, 327] on textarea "Здравейте, Размерът на равната месечна вноска се определя от "Веолия Енерджи Ва…" at bounding box center [398, 351] width 136 height 116
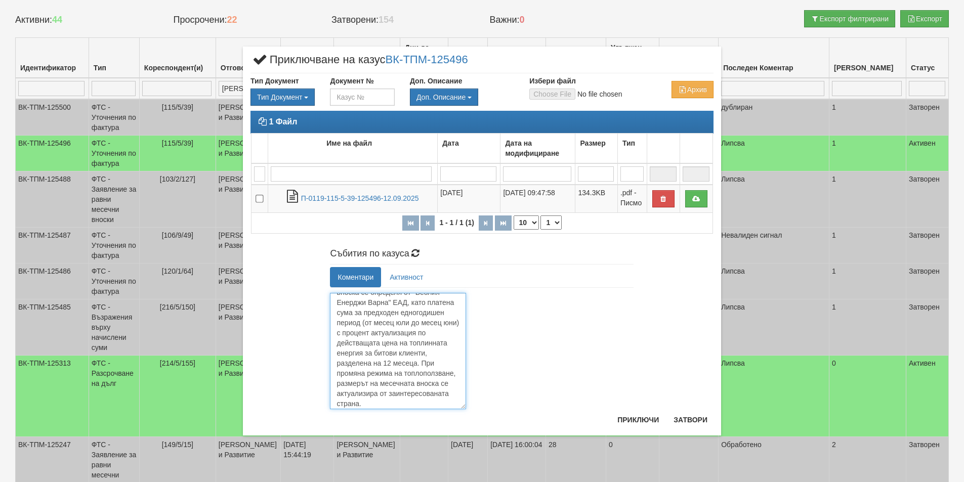
scroll to position [32, 0]
drag, startPoint x: 409, startPoint y: 391, endPoint x: 447, endPoint y: 388, distance: 38.6
click at [447, 388] on textarea "Здравейте, Размерът на равната месечна вноска се определя от "Веолия Енерджи Ва…" at bounding box center [398, 351] width 136 height 116
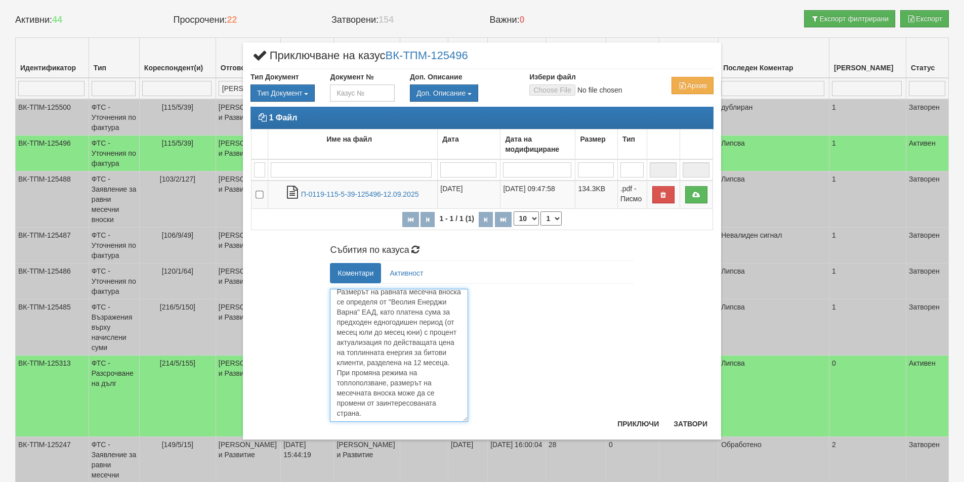
scroll to position [6, 0]
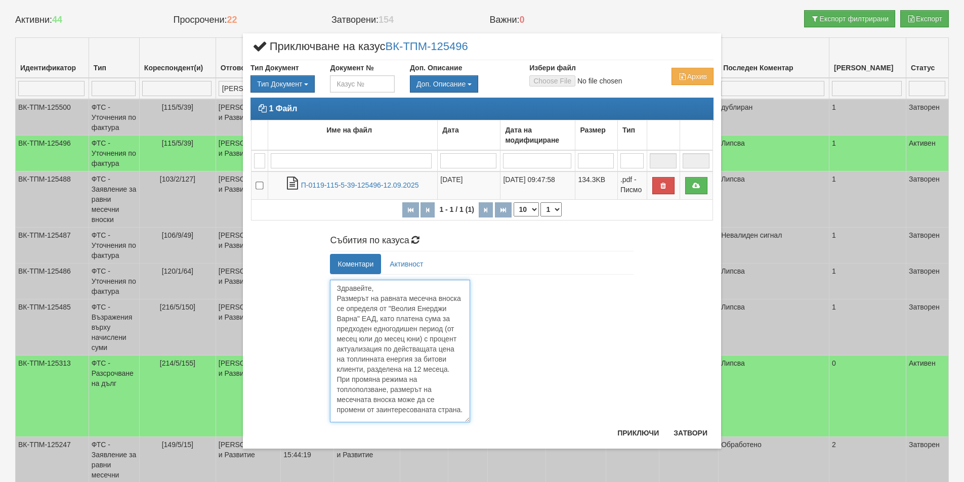
drag, startPoint x: 465, startPoint y: 422, endPoint x: 467, endPoint y: 431, distance: 9.8
click at [467, 431] on div "× Приключване на казус ВК-ТПМ-125496 Тип Документ Тип Документ П М ЗСП ОК СМПТ" at bounding box center [482, 240] width 478 height 415
click at [429, 363] on textarea "Здравейте, Размерът на равната месечна вноска се определя от "Веолия Енерджи Ва…" at bounding box center [400, 351] width 140 height 143
drag, startPoint x: 360, startPoint y: 370, endPoint x: 370, endPoint y: 371, distance: 10.7
click at [370, 371] on textarea "Здравейте, Размерът на равната месечна вноска се определя от "Веолия Енерджи Ва…" at bounding box center [400, 351] width 140 height 143
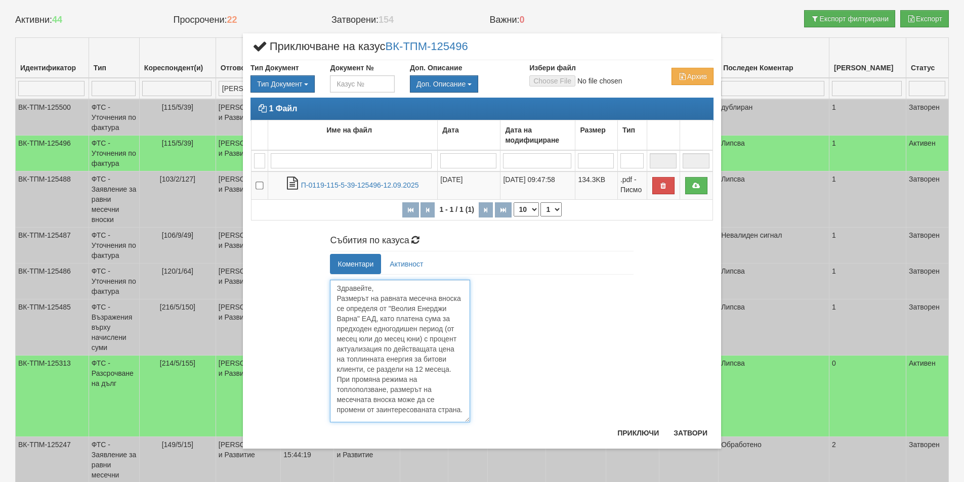
drag, startPoint x: 409, startPoint y: 293, endPoint x: 436, endPoint y: 293, distance: 26.3
click at [436, 293] on textarea "Здравейте, Размерът на равната месечна вноска се определя от "Веолия Енерджи Ва…" at bounding box center [400, 351] width 140 height 143
click at [453, 313] on textarea "Здравейте, Размерът на равната парична вноска се определя от "Веолия Енерджи Ва…" at bounding box center [400, 351] width 140 height 143
drag, startPoint x: 337, startPoint y: 405, endPoint x: 368, endPoint y: 405, distance: 31.4
click at [368, 405] on textarea "Здравейте, Размерът на равната парична вноска се определя от "Веолия Енерджи Ва…" at bounding box center [400, 351] width 140 height 143
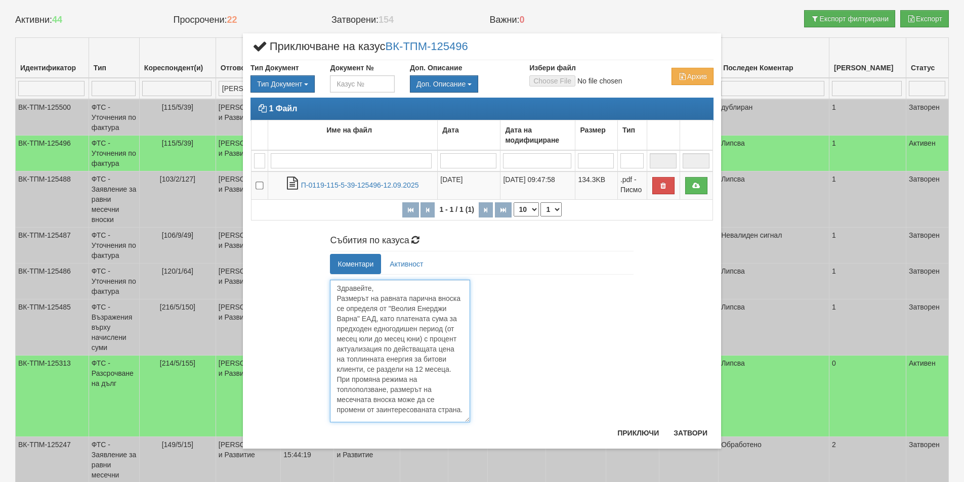
scroll to position [16, 0]
click at [397, 367] on textarea "Здравейте, Размерът на равната парична вноска се определя от "Веолия Енерджи Ва…" at bounding box center [400, 351] width 140 height 143
click at [371, 414] on textarea "Здравейте, Размерът на равната парична вноска се определя от "Веолия Енерджи Ва…" at bounding box center [400, 351] width 140 height 143
type textarea "Здравейте, Размерът на равната парична вноска се определя от "Веолия Енерджи Ва…"
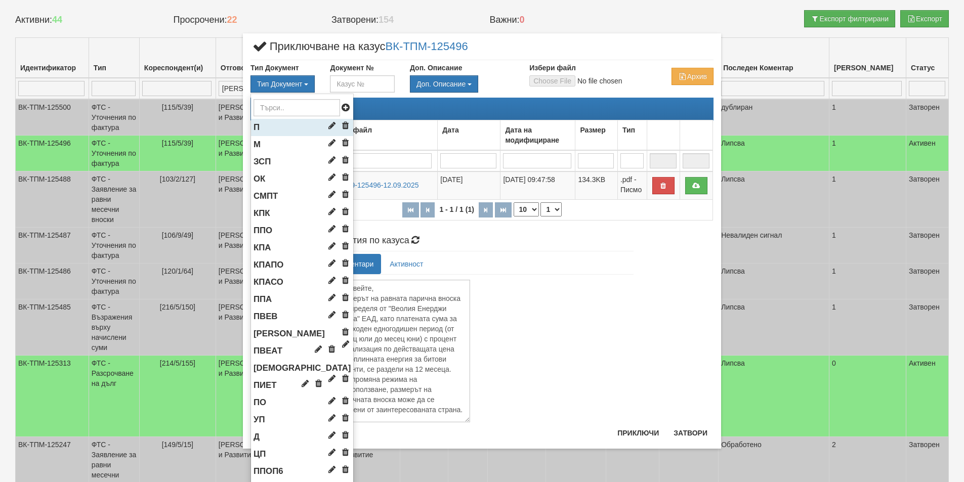
click at [256, 128] on li "П" at bounding box center [302, 127] width 102 height 17
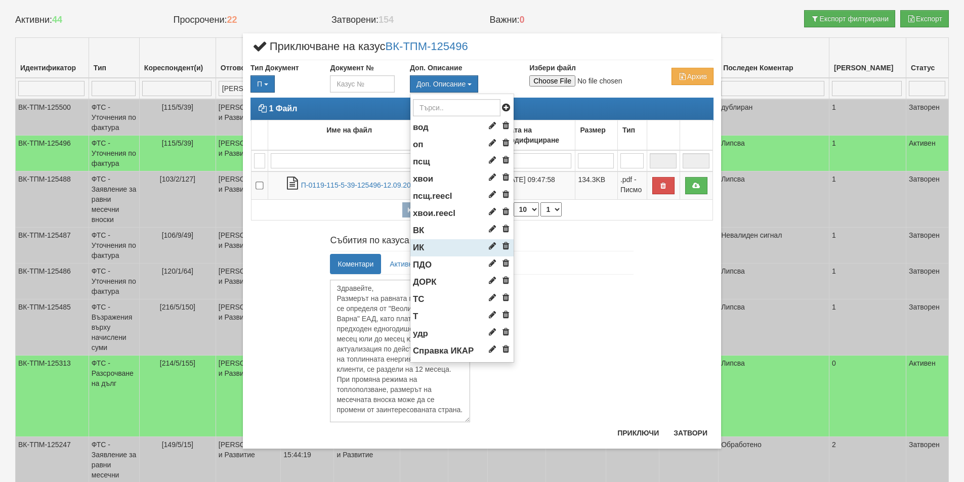
click at [433, 249] on li "ИК" at bounding box center [461, 247] width 103 height 17
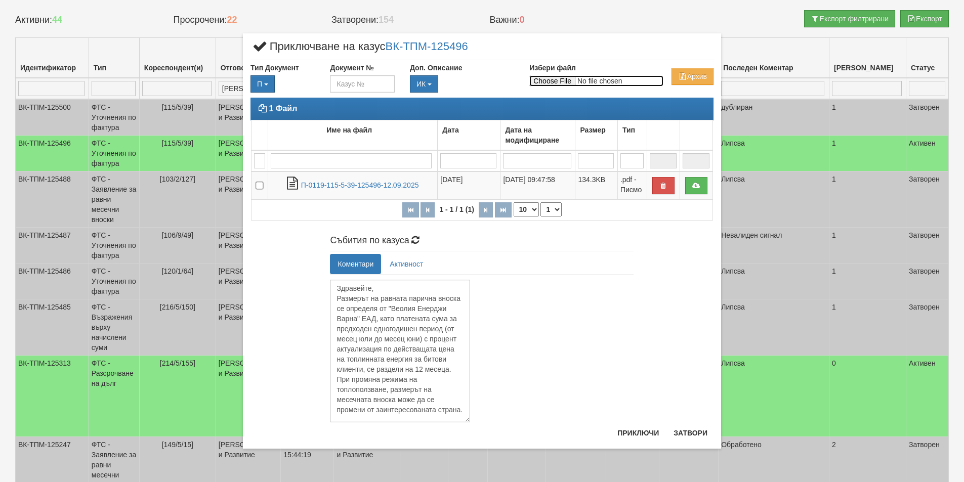
click at [566, 79] on input "Избери файл" at bounding box center [596, 80] width 134 height 11
type input "C:\fakepath\15392.pdf"
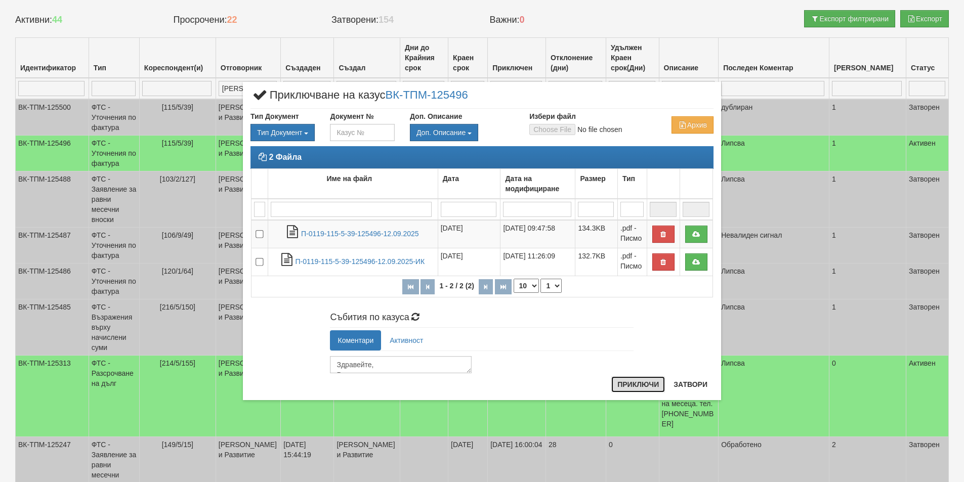
click at [627, 385] on button "Приключи" at bounding box center [638, 385] width 54 height 16
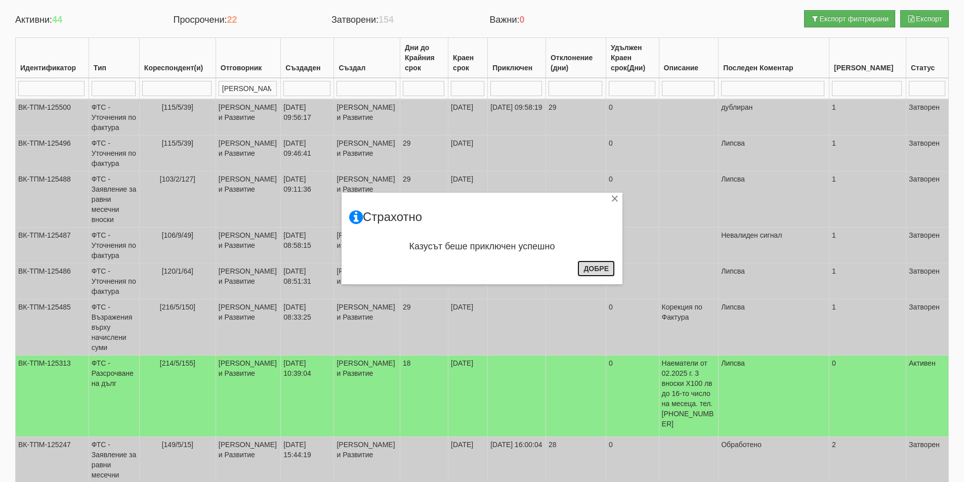
click at [596, 268] on button "Добре" at bounding box center [595, 269] width 37 height 16
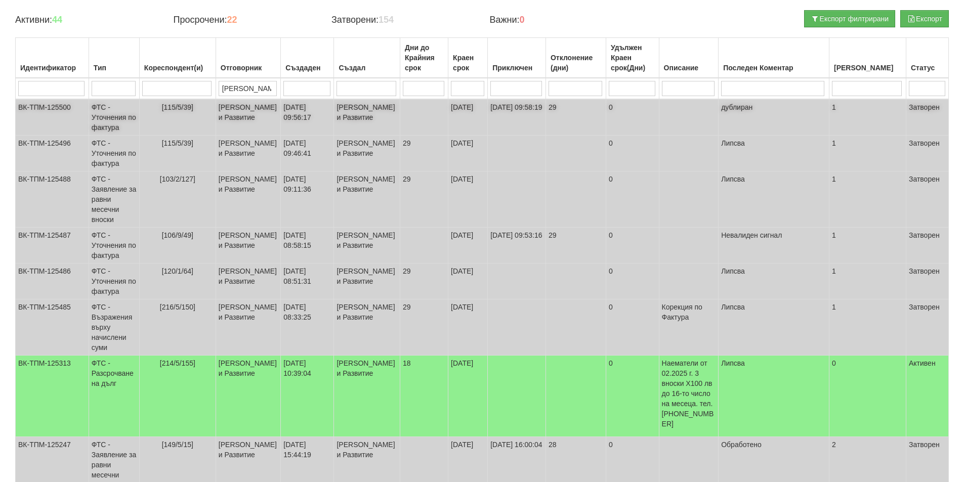
scroll to position [0, 0]
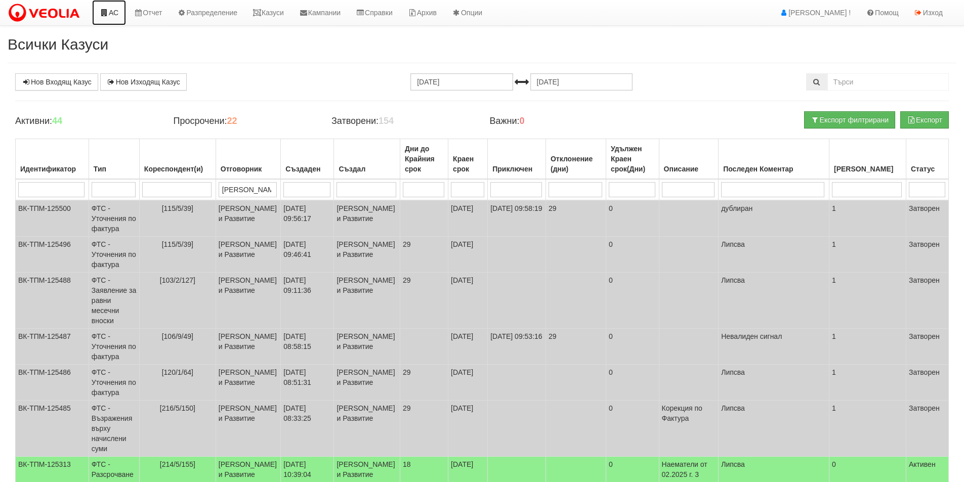
click at [117, 15] on link "АС" at bounding box center [109, 12] width 34 height 25
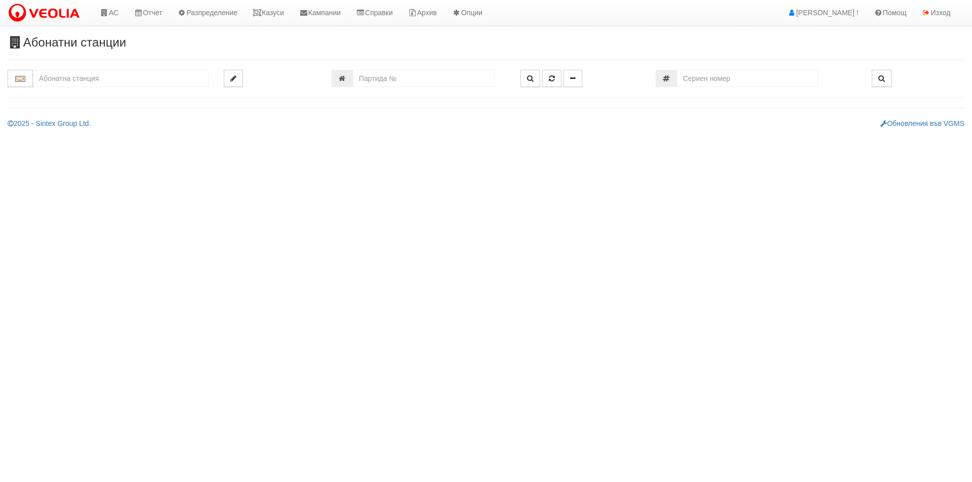
click at [138, 78] on input "text" at bounding box center [121, 78] width 176 height 17
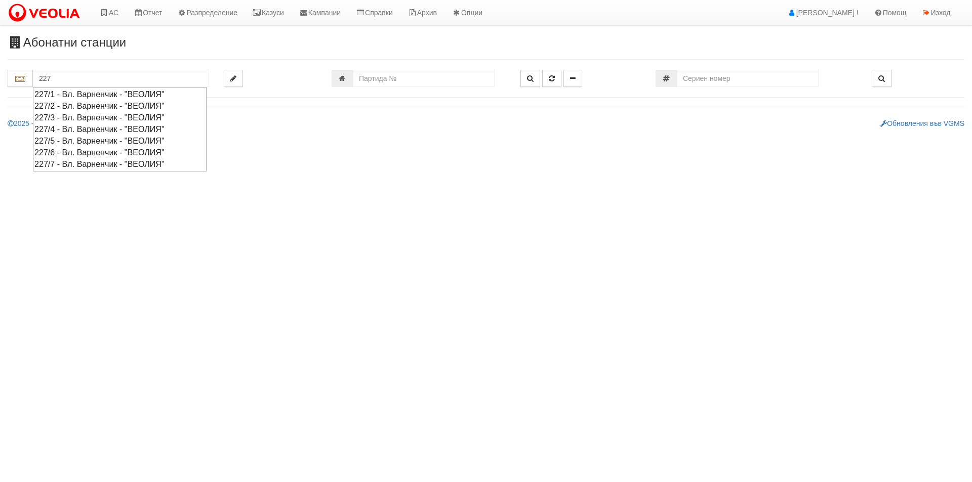
click at [72, 92] on div "227/1 - Вл. Варненчик - "ВЕОЛИЯ"" at bounding box center [119, 95] width 171 height 12
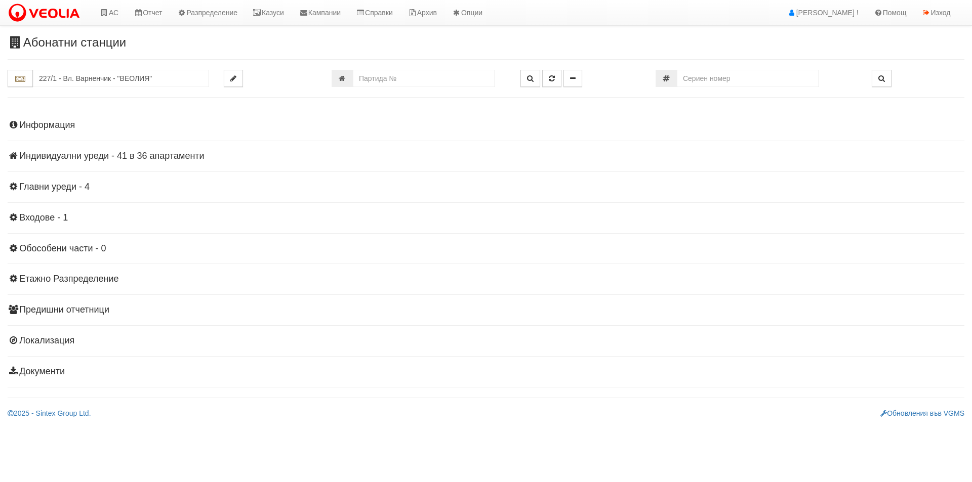
click at [89, 155] on h4 "Индивидуални уреди - 41 в 36 апартаменти" at bounding box center [486, 156] width 956 height 10
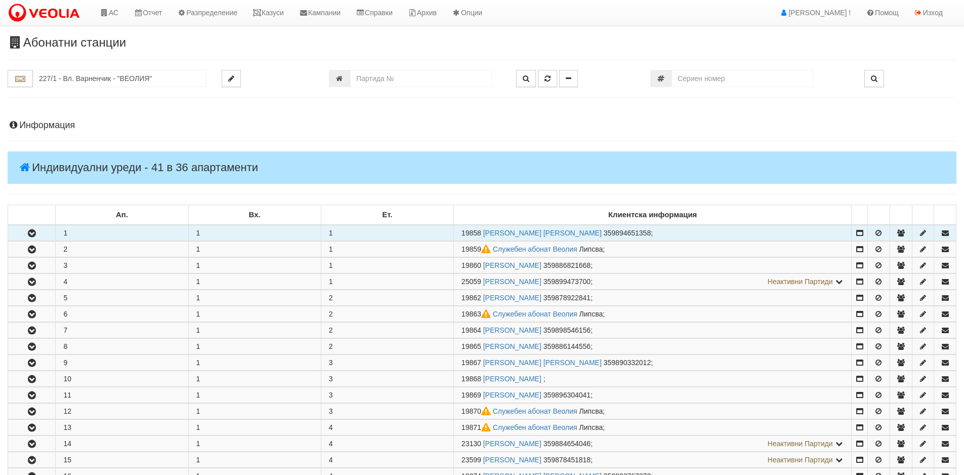
click at [28, 233] on icon "button" at bounding box center [32, 233] width 12 height 7
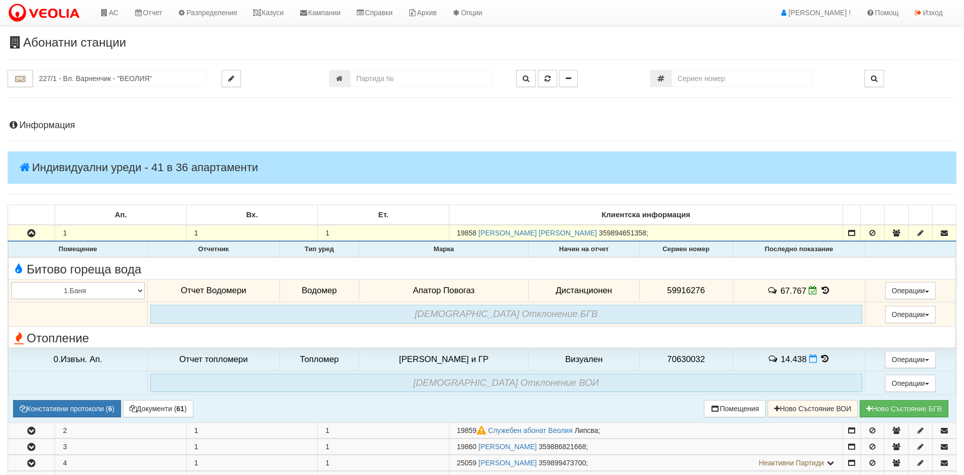
click at [820, 289] on icon at bounding box center [825, 290] width 11 height 9
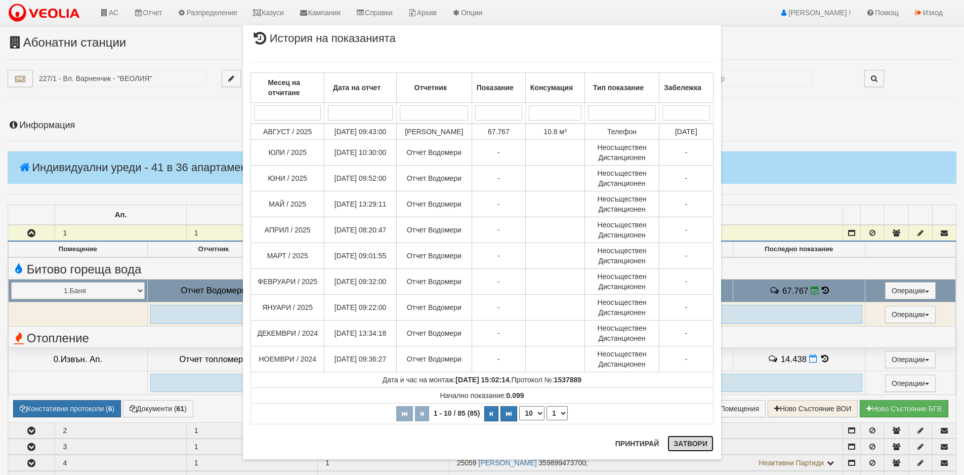
click at [689, 443] on button "Затвори" at bounding box center [691, 443] width 46 height 16
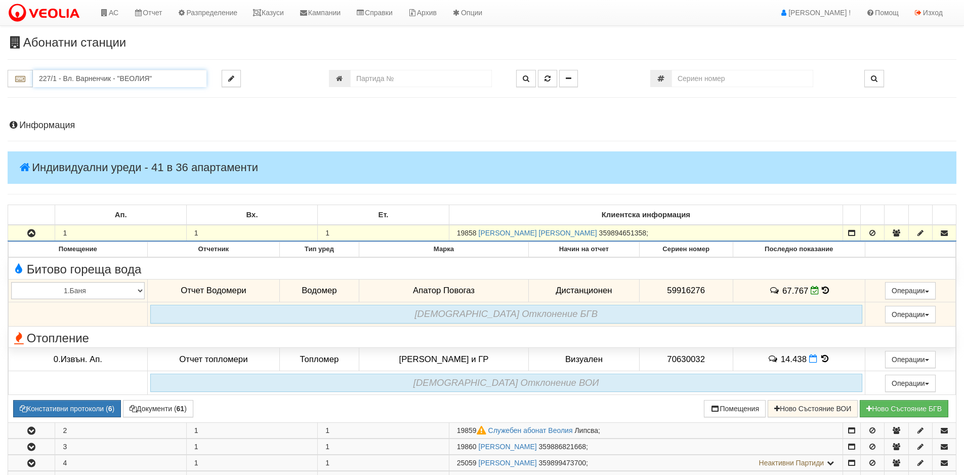
click at [101, 72] on input "227/1 - Вл. Варненчик - "ВЕОЛИЯ"" at bounding box center [120, 78] width 174 height 17
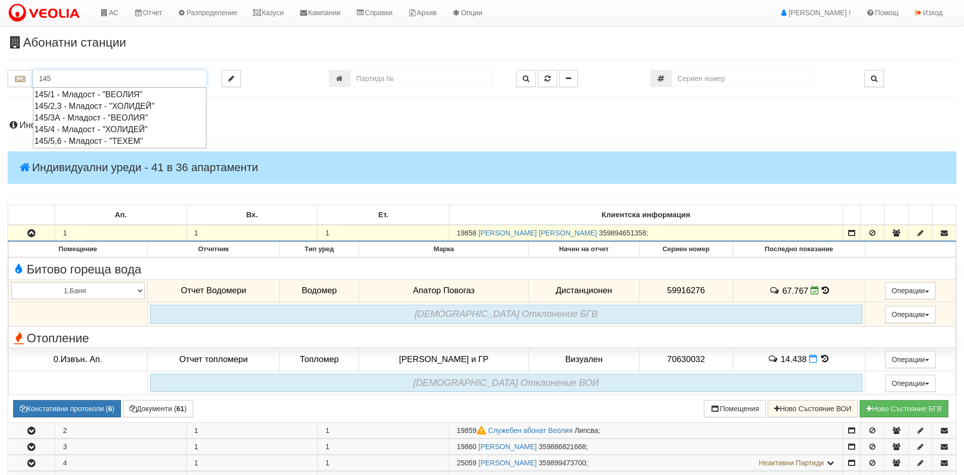
click at [56, 95] on div "145/1 - Младост - "ВЕОЛИЯ"" at bounding box center [119, 95] width 171 height 12
type input "145/1 - Младост - "ВЕОЛИЯ""
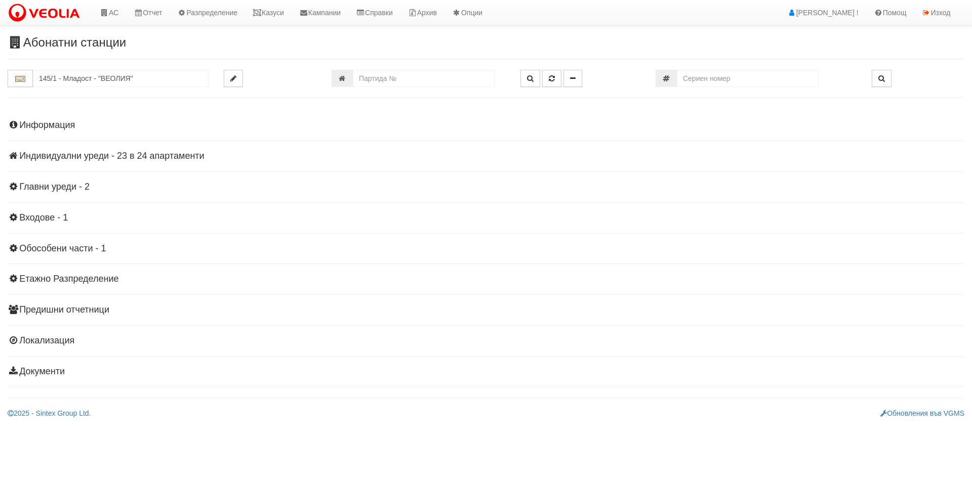
click at [77, 160] on h4 "Индивидуални уреди - 23 в 24 апартаменти" at bounding box center [486, 156] width 956 height 10
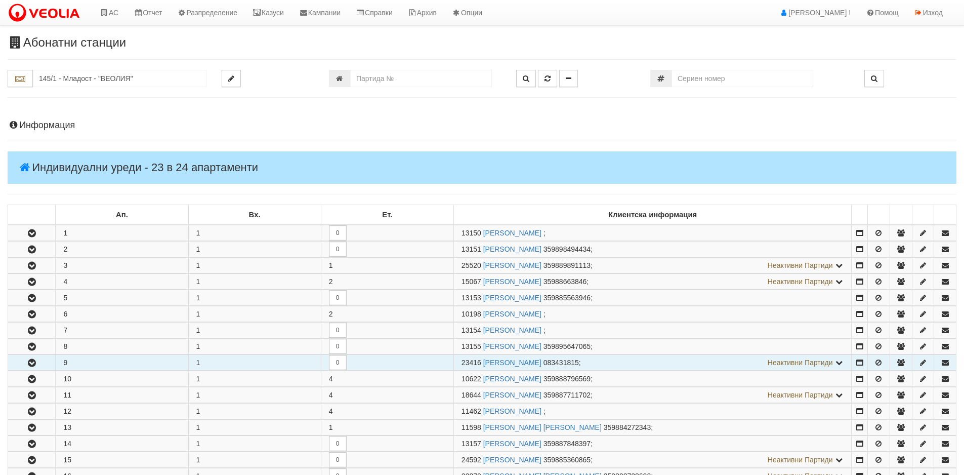
scroll to position [304, 0]
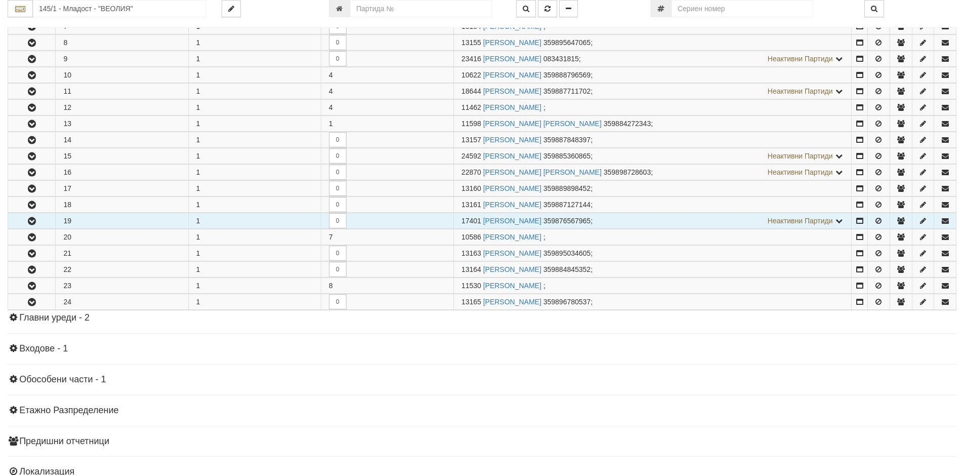
click at [32, 220] on icon "button" at bounding box center [32, 221] width 12 height 7
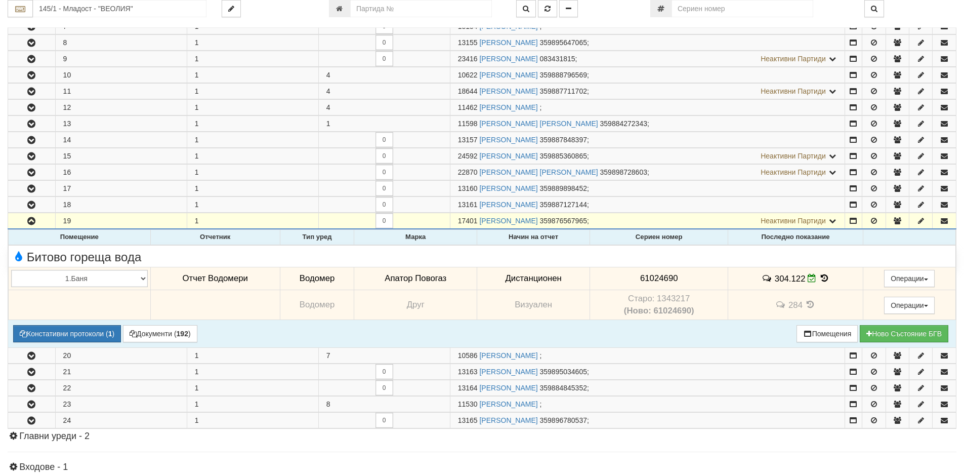
click at [819, 276] on icon at bounding box center [824, 278] width 11 height 9
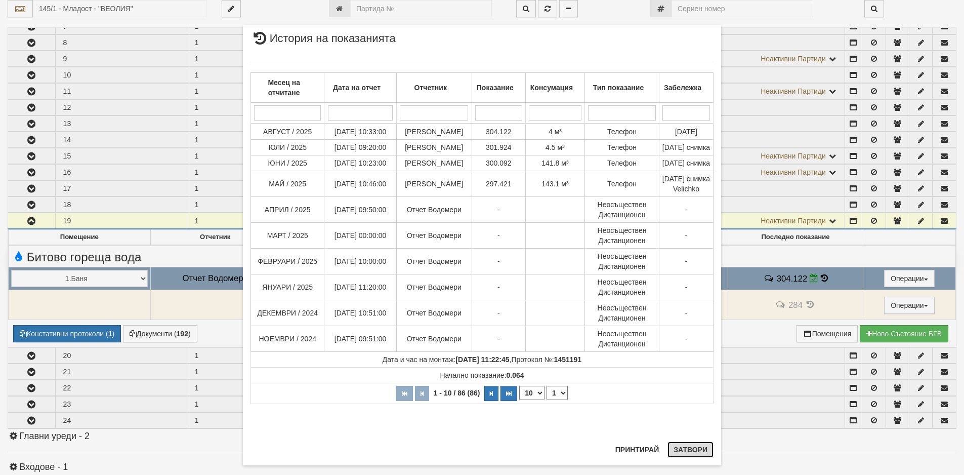
click at [689, 448] on button "Затвори" at bounding box center [691, 449] width 46 height 16
